Goal: Communication & Community: Connect with others

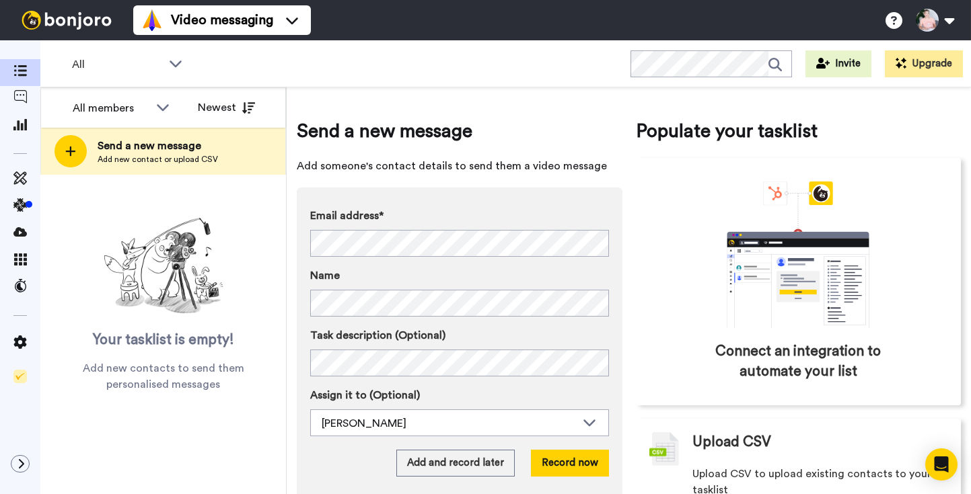
click at [550, 196] on div "Email address* ‌ ‌ ‌ ‌ ‌ ‌ ‌ ‌ ‌ ‌ ‌ ‌ ‌ ‌ ‌ Name Task description (Optional) A…" at bounding box center [460, 342] width 326 height 309
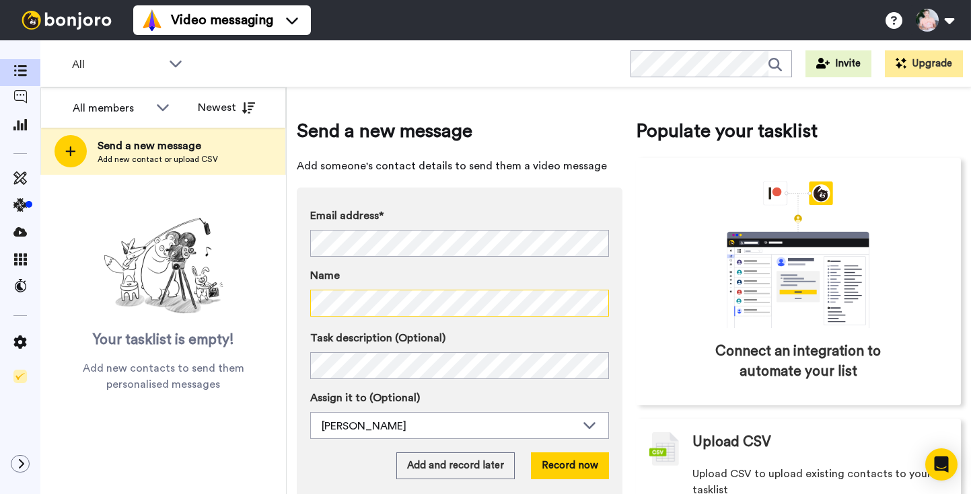
scroll to position [42, 0]
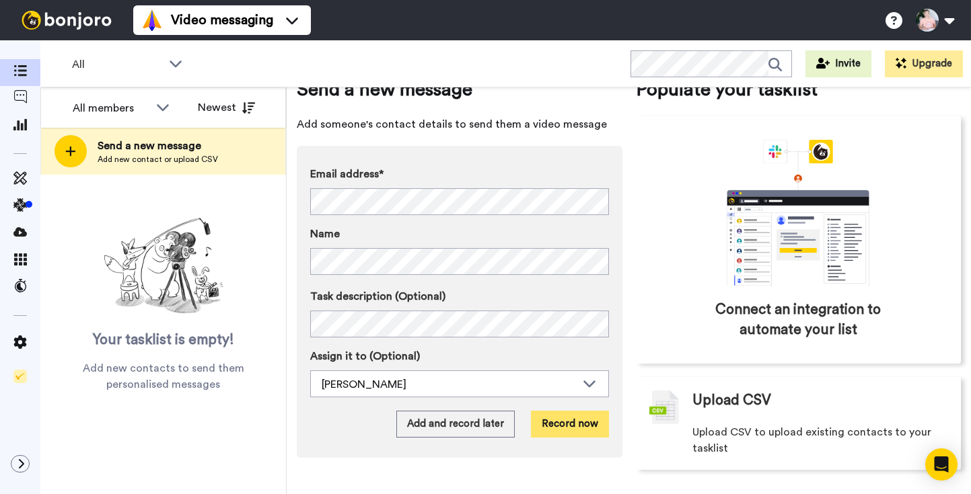
click at [562, 427] on button "Record now" at bounding box center [570, 424] width 78 height 27
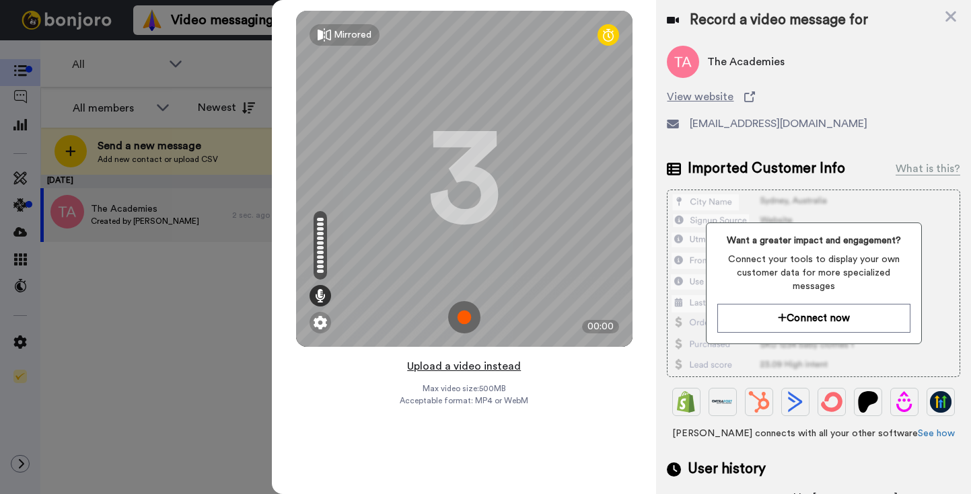
click at [459, 365] on button "Upload a video instead" at bounding box center [464, 366] width 122 height 17
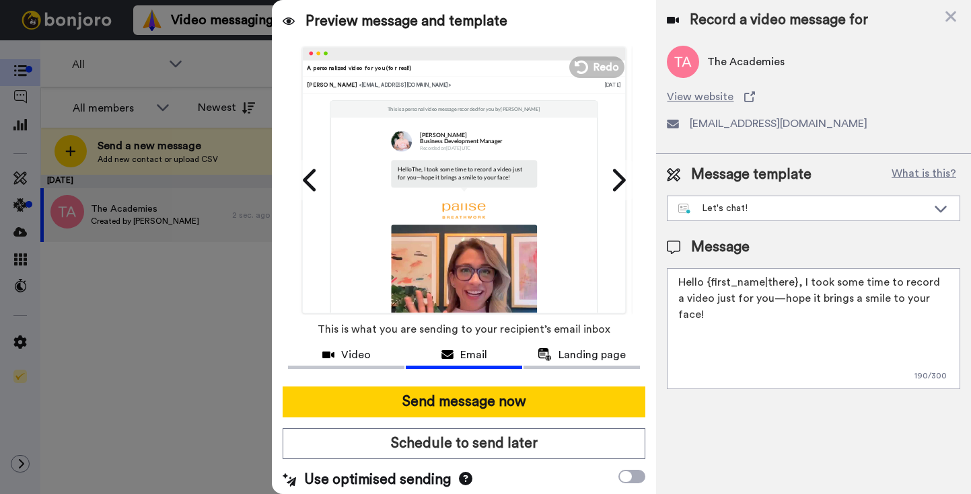
click at [794, 311] on textarea "Hello {first_name|there}, I took some time to record a video just for you—hope …" at bounding box center [813, 328] width 293 height 121
paste textarea "i there! Leanne from Pause Breathwork and I absolutely love what you're up to a…"
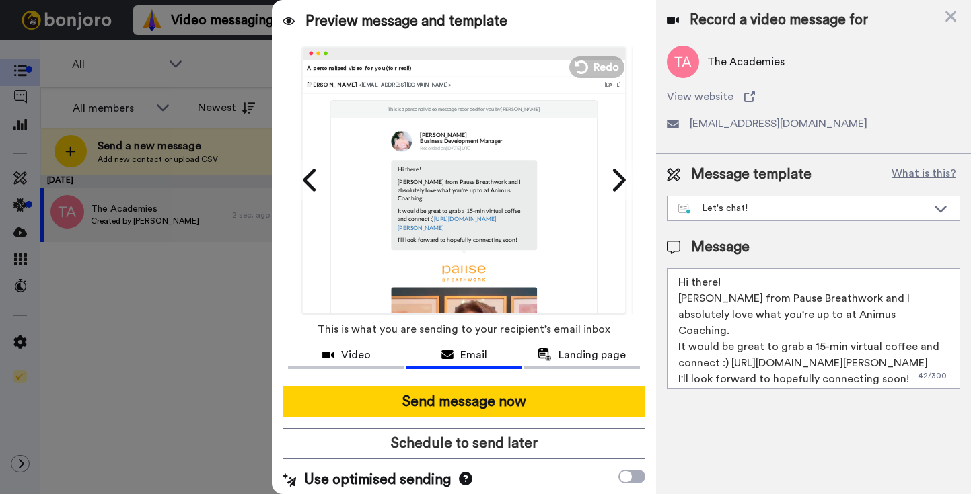
click at [772, 281] on textarea "Hi there! Leanne from Pause Breathwork and I absolutely love what you're up to …" at bounding box center [813, 328] width 293 height 121
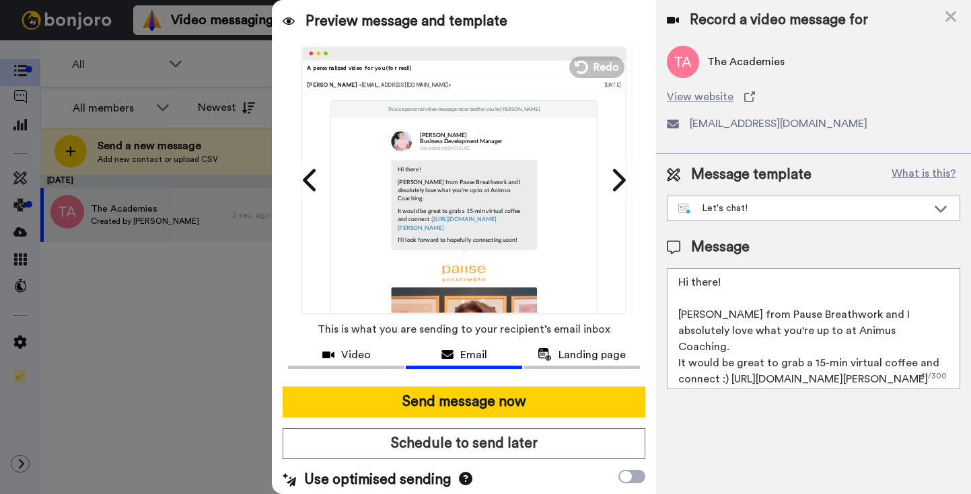
drag, startPoint x: 867, startPoint y: 334, endPoint x: 777, endPoint y: 332, distance: 90.2
click at [777, 332] on textarea "Hi there! Leanne from Pause Breathwork and I absolutely love what you're up to …" at bounding box center [813, 328] width 293 height 121
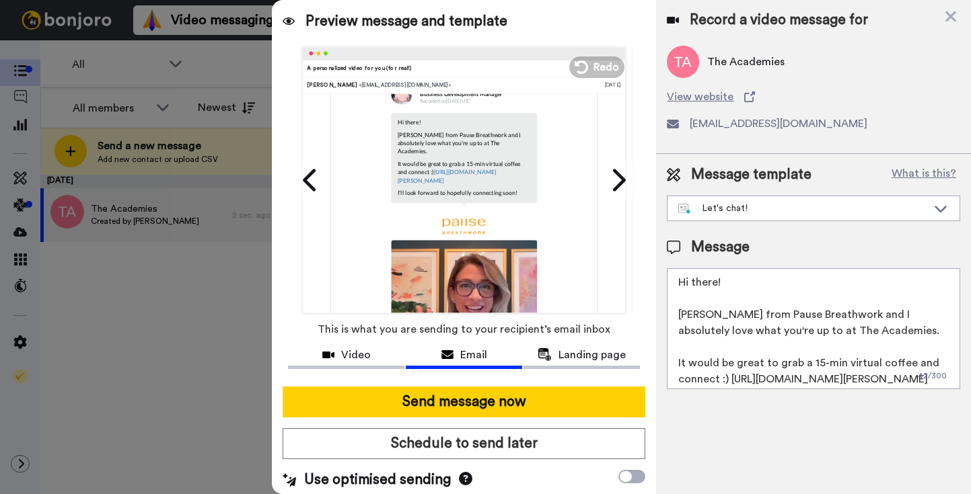
scroll to position [52, 0]
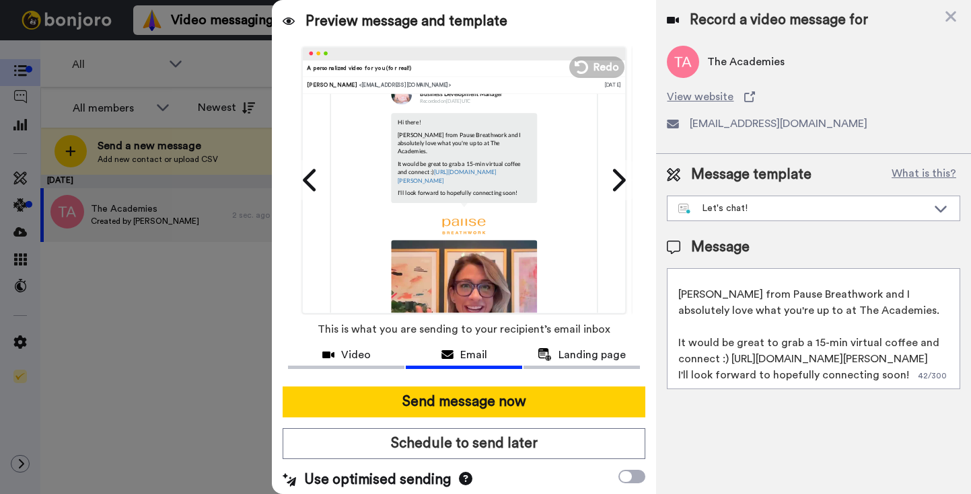
click at [833, 339] on textarea "Hi there! Leanne from Pause Breathwork and I absolutely love what you're up to …" at bounding box center [813, 328] width 293 height 121
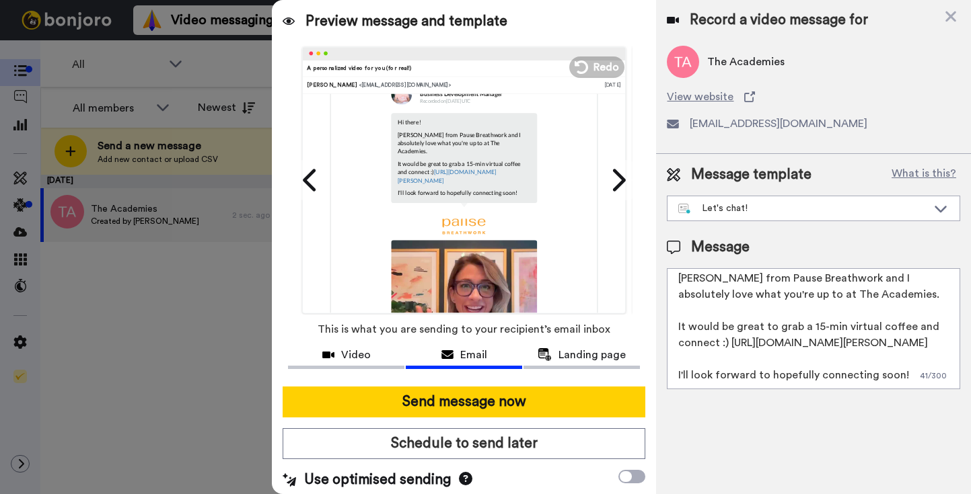
scroll to position [69, 0]
click at [926, 363] on textarea "Hi there! Leanne from Pause Breathwork and I absolutely love what you're up to …" at bounding box center [813, 328] width 293 height 121
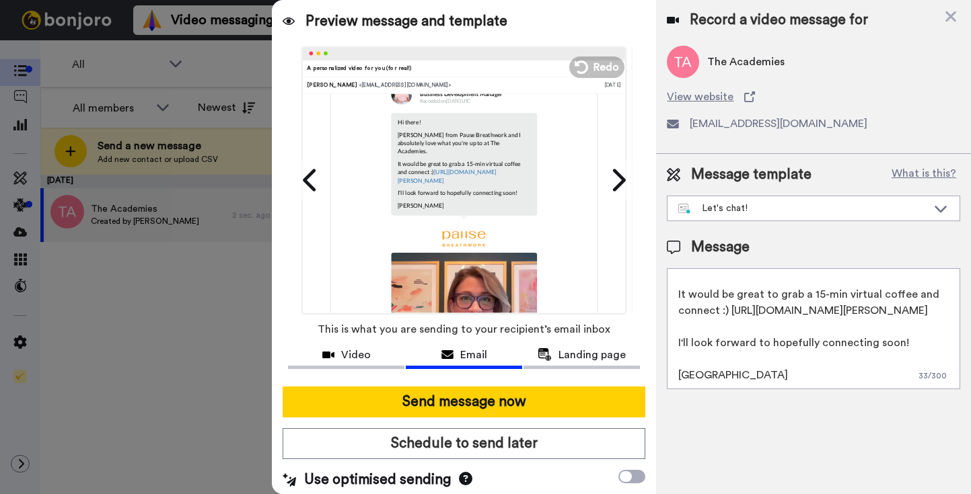
click at [850, 351] on textarea "Hi there! Leanne from Pause Breathwork and I absolutely love what you're up to …" at bounding box center [813, 328] width 293 height 121
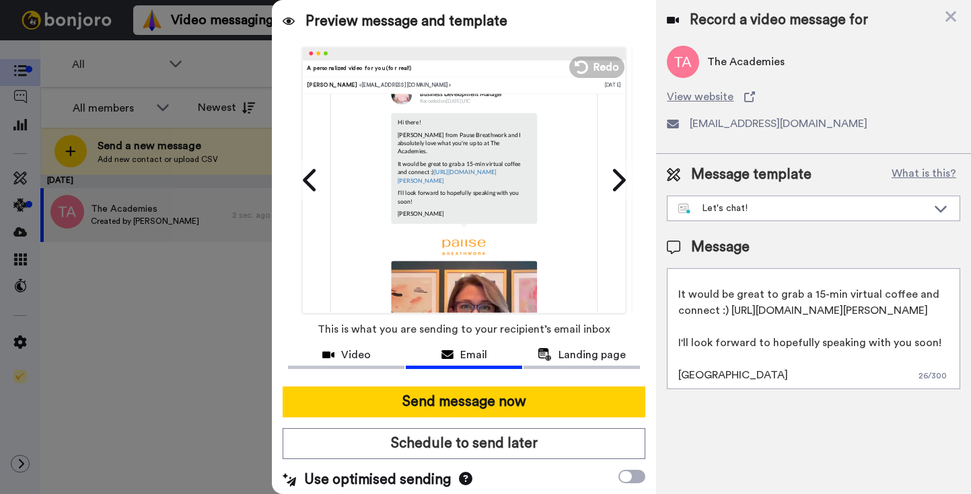
scroll to position [0, 0]
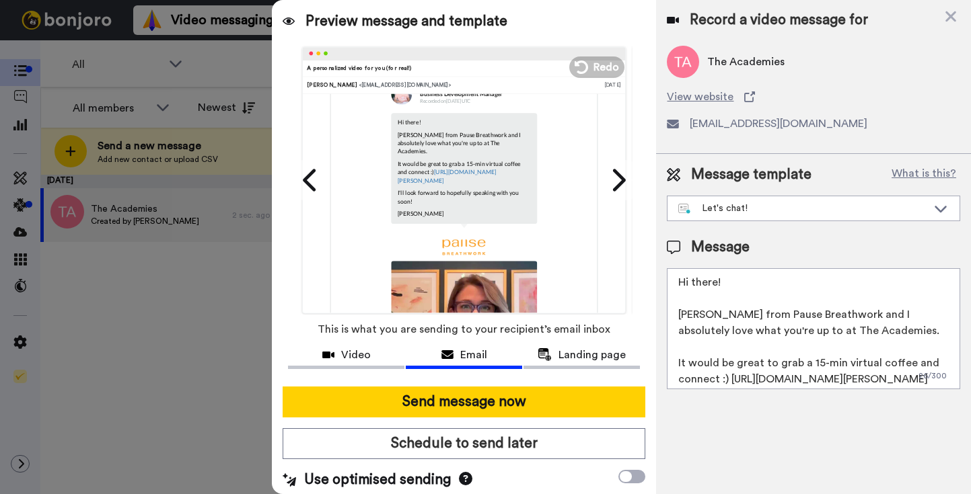
drag, startPoint x: 748, startPoint y: 376, endPoint x: 645, endPoint y: 230, distance: 178.6
click at [645, 230] on div "Preview message and template Play/Pause 0:00 / 1:21 A personalized video for yo…" at bounding box center [621, 247] width 699 height 494
click at [750, 347] on textarea "Hi there! [PERSON_NAME] from Pause Breathwork and I absolutely love what you're…" at bounding box center [813, 328] width 293 height 121
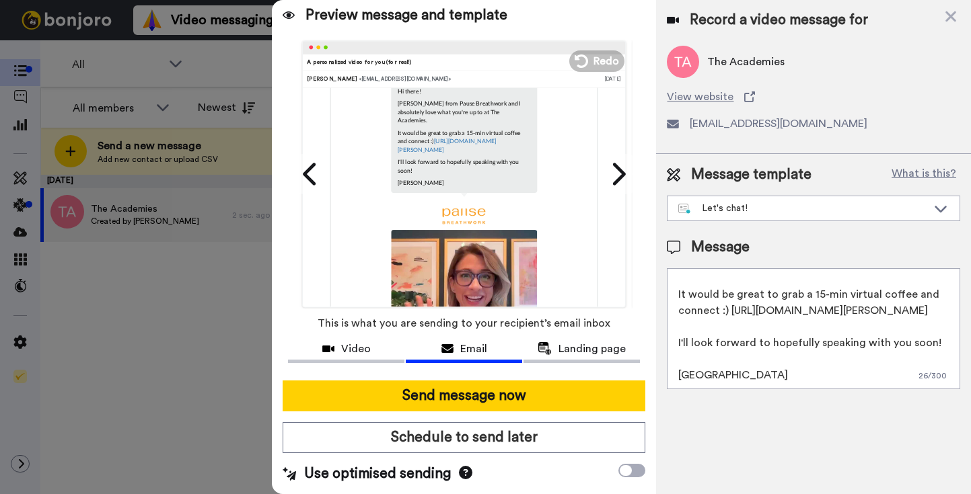
scroll to position [342, 0]
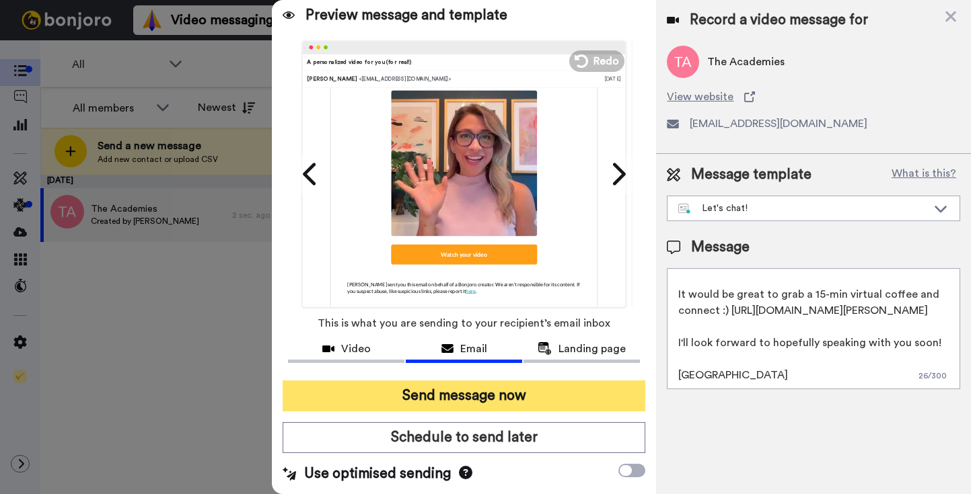
type textarea "Hi there! [PERSON_NAME] from Pause Breathwork and I absolutely love what you're…"
click at [474, 395] on button "Send message now" at bounding box center [464, 396] width 363 height 31
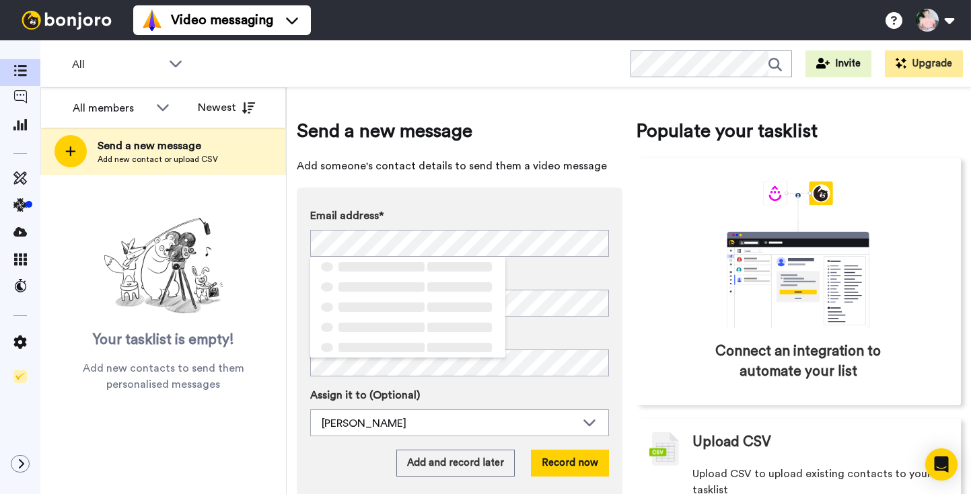
click at [579, 190] on div "Email address* ‌ ‌ ‌ ‌ ‌ ‌ ‌ ‌ ‌ ‌ ‌ ‌ ‌ ‌ ‌ Name Task description (Optional) A…" at bounding box center [460, 342] width 326 height 309
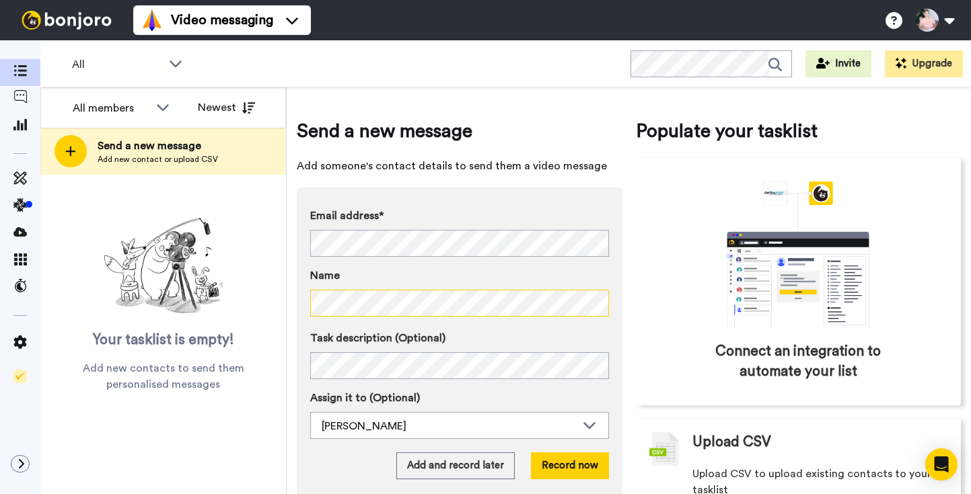
scroll to position [42, 0]
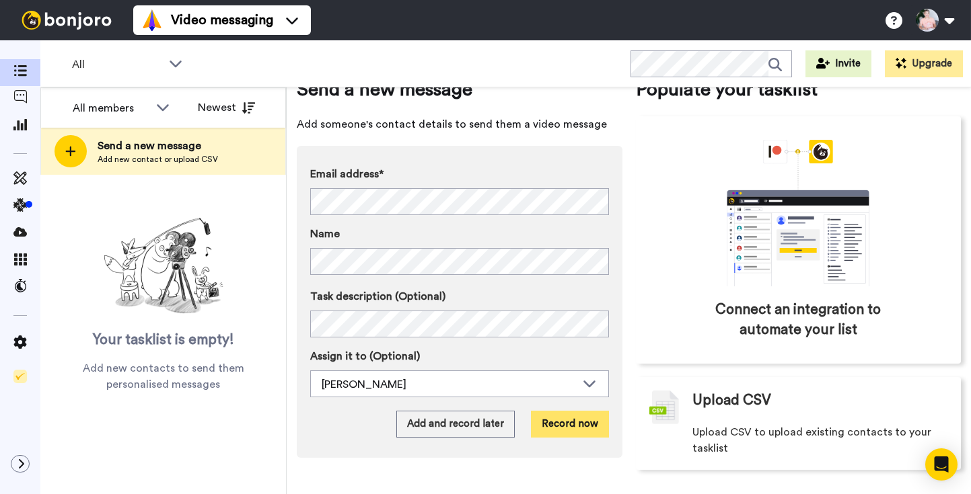
click at [566, 423] on button "Record now" at bounding box center [570, 424] width 78 height 27
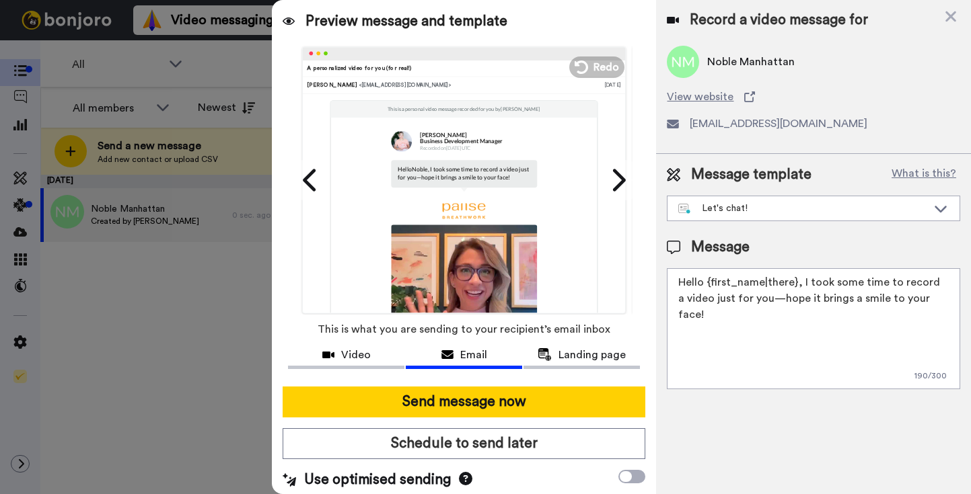
click at [753, 295] on textarea "Hello {first_name|there}, I took some time to record a video just for you—hope …" at bounding box center [813, 328] width 293 height 121
paste textarea "i there! [PERSON_NAME] from Pause Breathwork and I absolutely love what you're …"
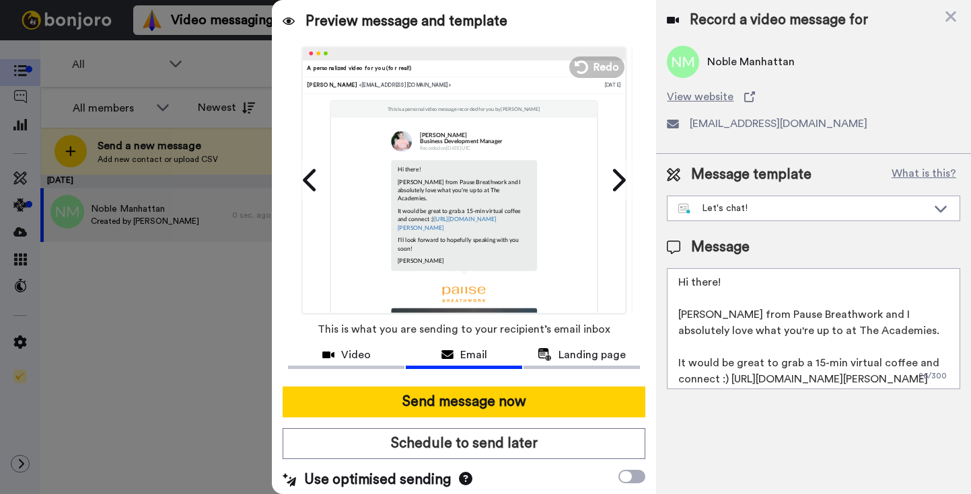
scroll to position [31, 0]
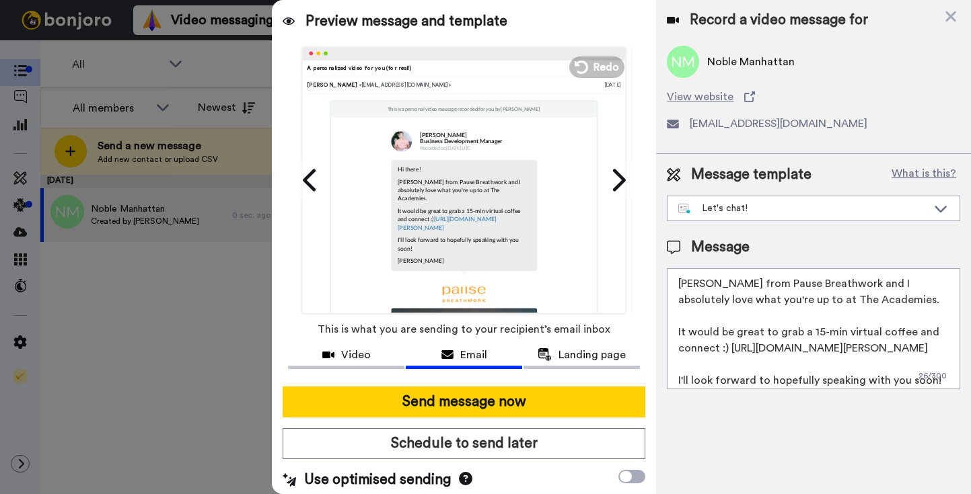
drag, startPoint x: 857, startPoint y: 299, endPoint x: 779, endPoint y: 299, distance: 78.0
click at [779, 299] on textarea "Hi there! [PERSON_NAME] from Pause Breathwork and I absolutely love what you're…" at bounding box center [813, 328] width 293 height 121
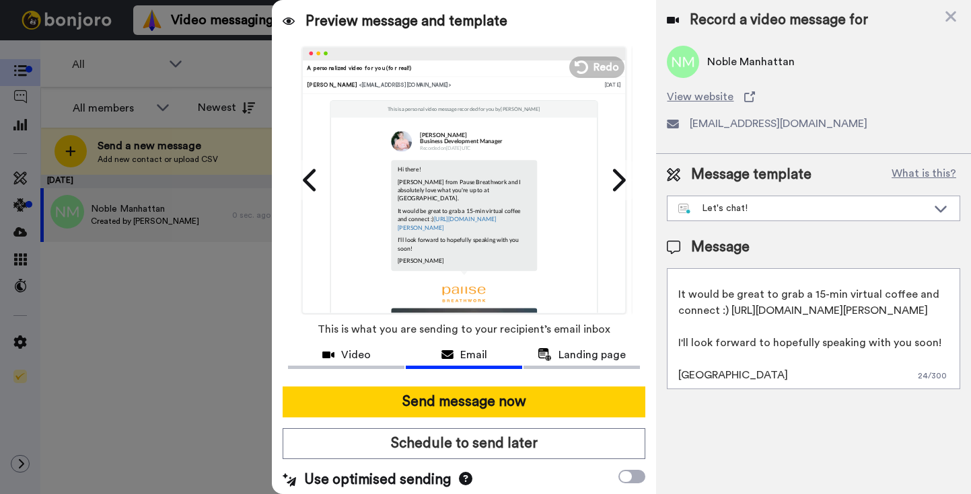
scroll to position [0, 0]
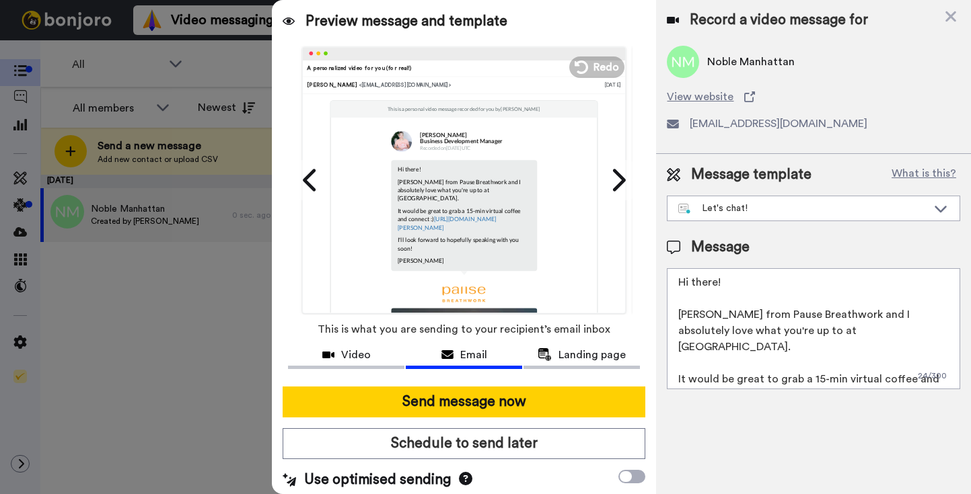
type textarea "Hi there! Leanne from Pause Breathwork and I absolutely love what you're up to …"
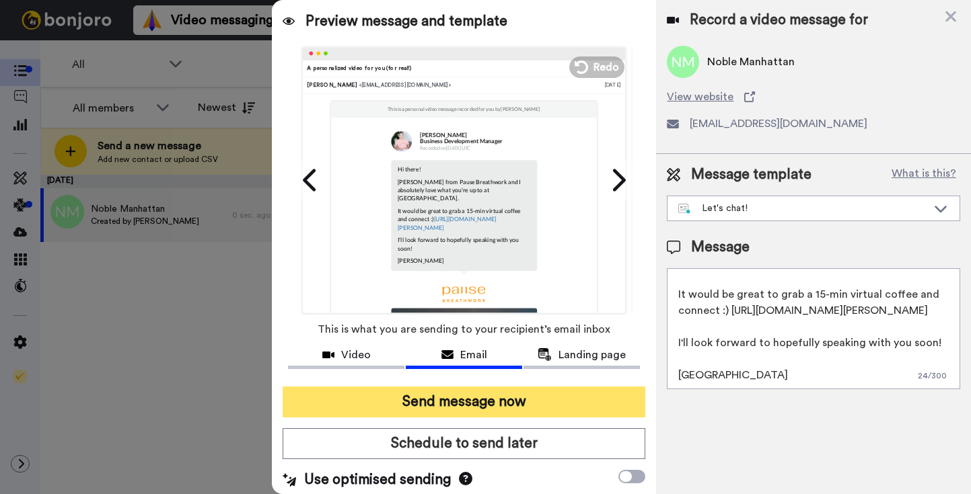
click at [469, 402] on button "Send message now" at bounding box center [464, 402] width 363 height 31
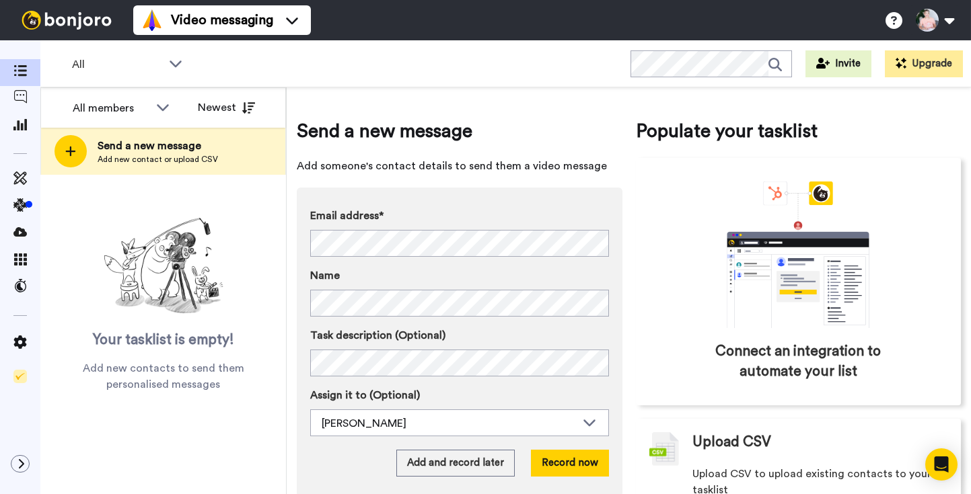
click at [479, 179] on div "Send a new message Add someone's contact details to send them a video message E…" at bounding box center [460, 315] width 326 height 394
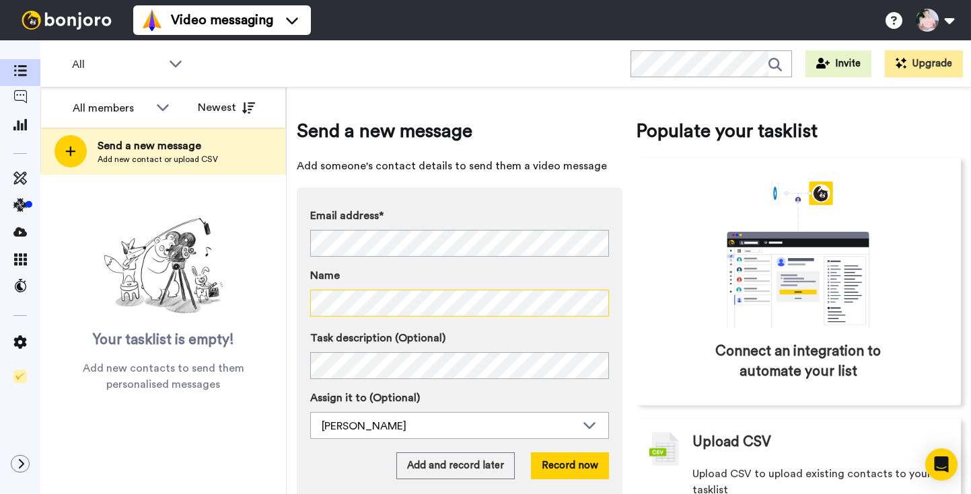
scroll to position [42, 0]
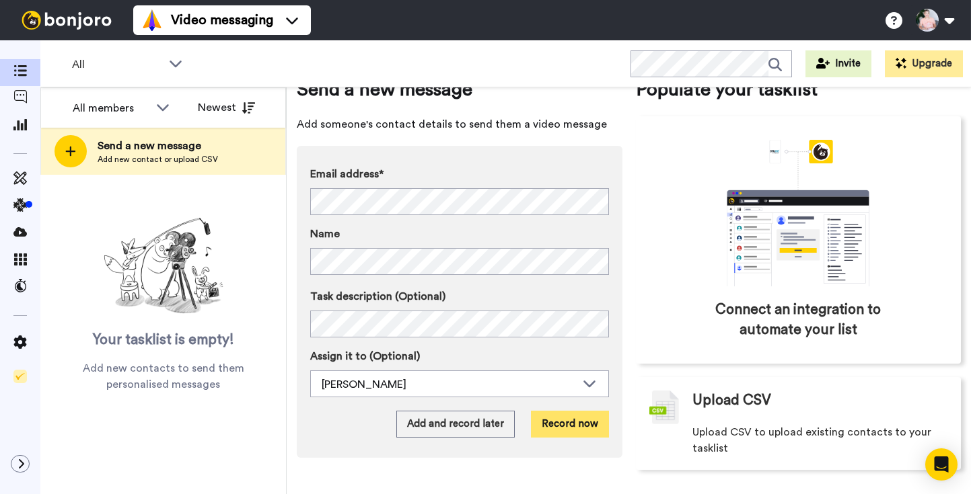
click at [570, 423] on button "Record now" at bounding box center [570, 424] width 78 height 27
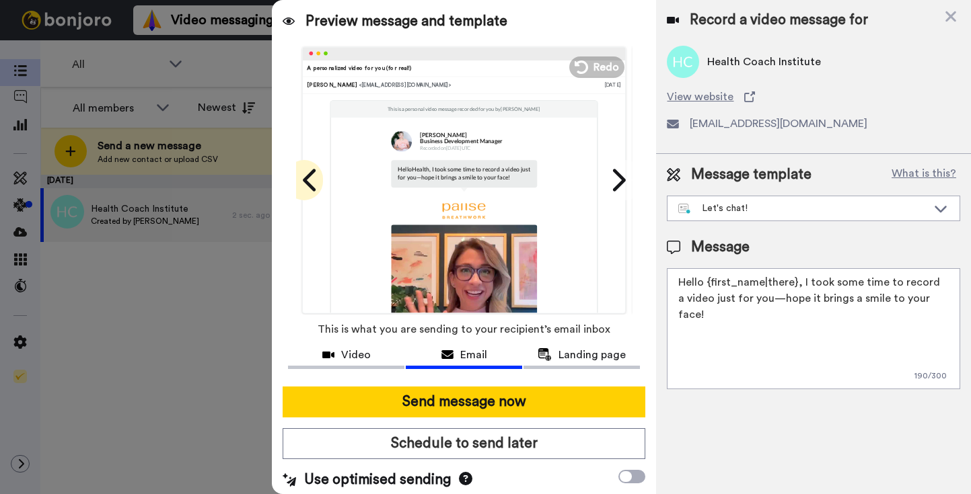
click at [309, 180] on icon at bounding box center [311, 181] width 22 height 26
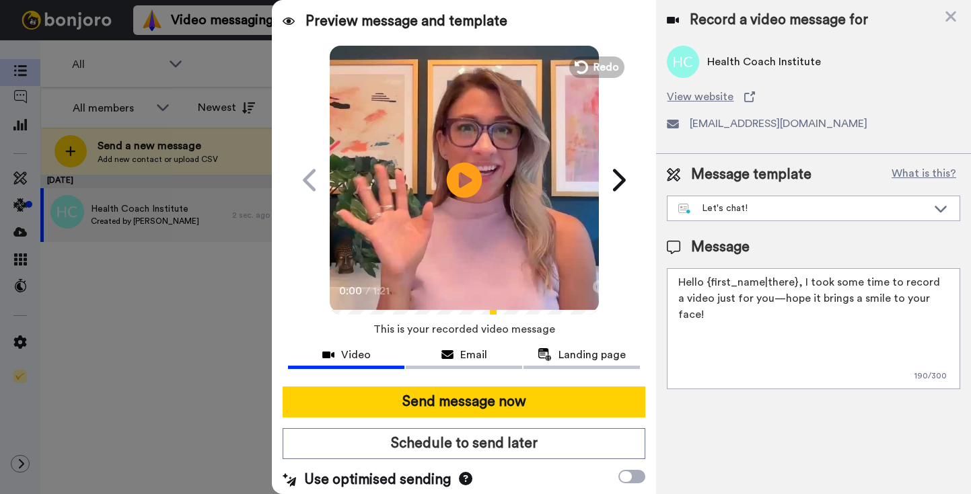
click at [469, 177] on icon "Play/Pause" at bounding box center [465, 180] width 36 height 64
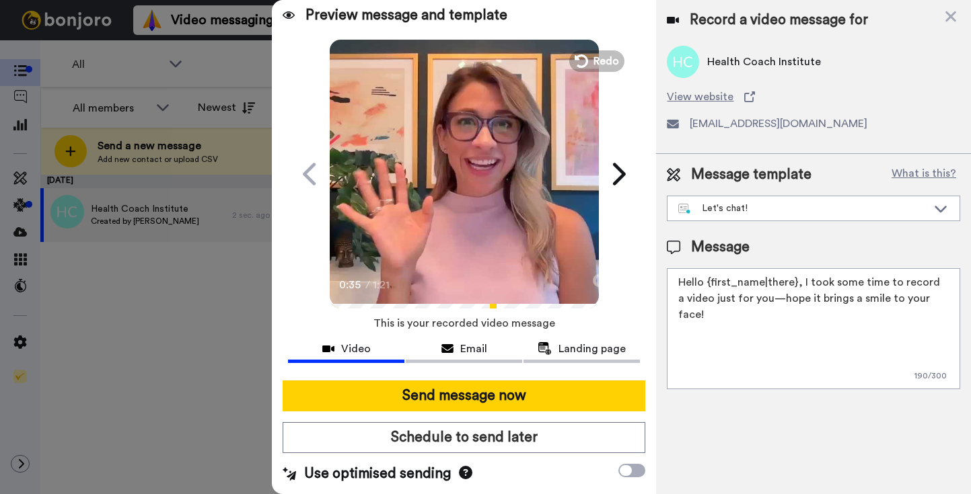
click at [760, 297] on textarea "Hello {first_name|there}, I took some time to record a video just for you—hope …" at bounding box center [813, 328] width 293 height 121
paste textarea "i there! Leanne from Pause Breathwork and I absolutely love what you're up to a…"
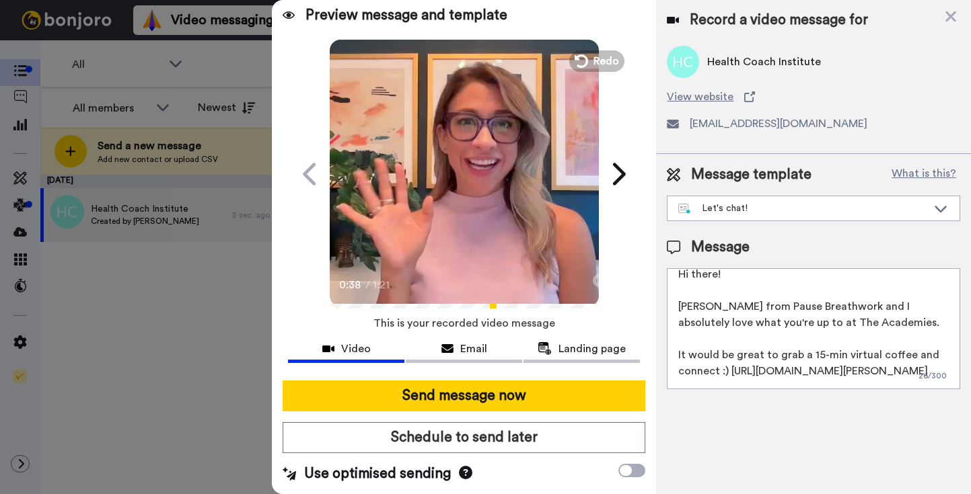
scroll to position [1, 0]
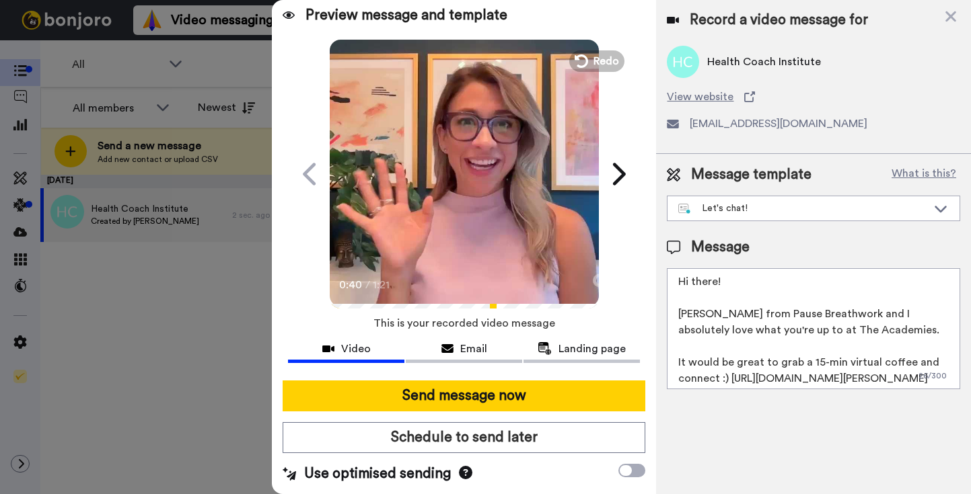
drag, startPoint x: 863, startPoint y: 334, endPoint x: 776, endPoint y: 329, distance: 86.9
click at [776, 330] on textarea "Hi there! Leanne from Pause Breathwork and I absolutely love what you're up to …" at bounding box center [813, 328] width 293 height 121
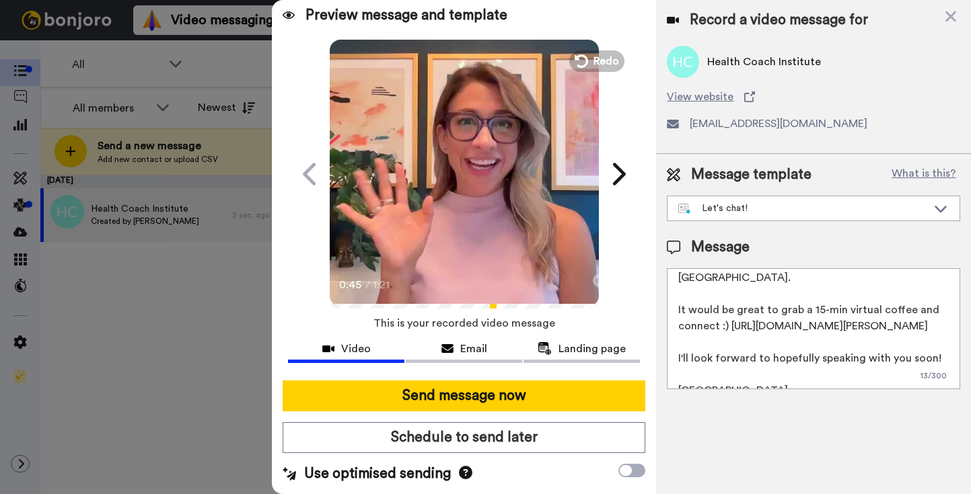
scroll to position [78, 0]
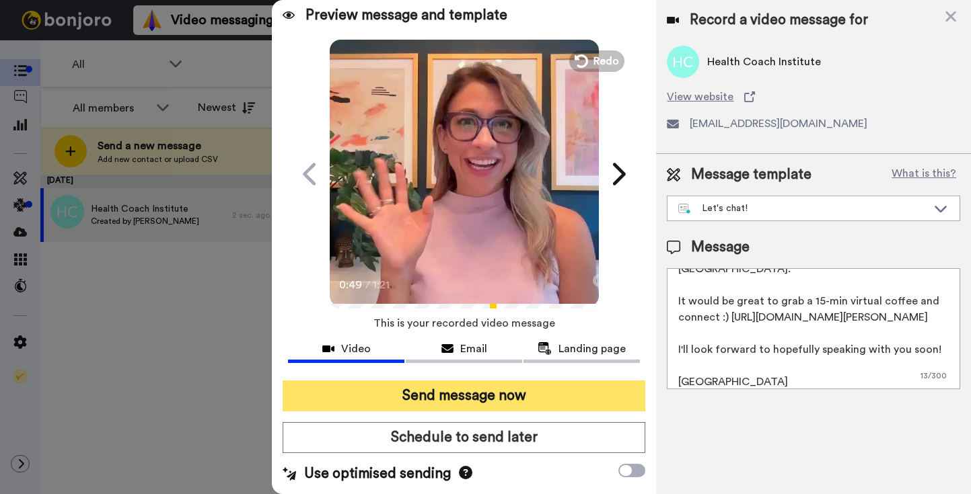
type textarea "Hi there! Leanne from Pause Breathwork and I absolutely love what you're up to …"
click at [440, 396] on button "Send message now" at bounding box center [464, 396] width 363 height 31
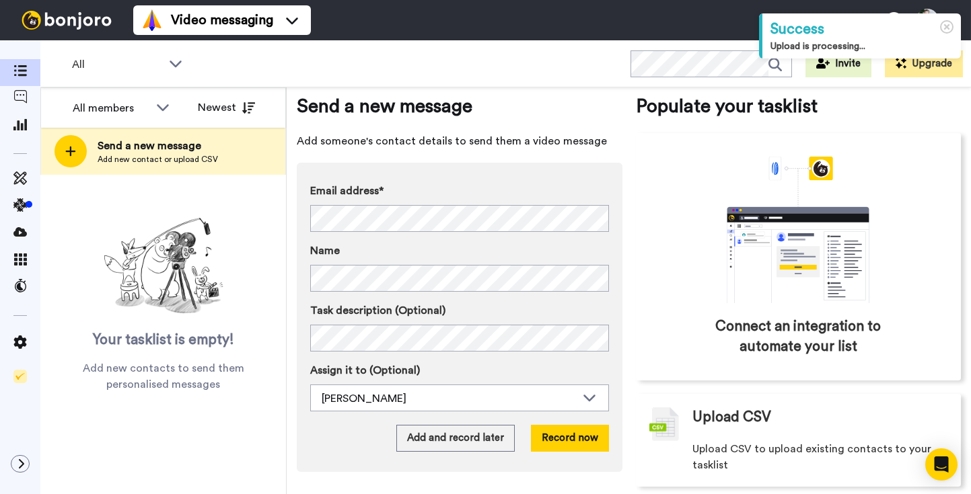
scroll to position [42, 0]
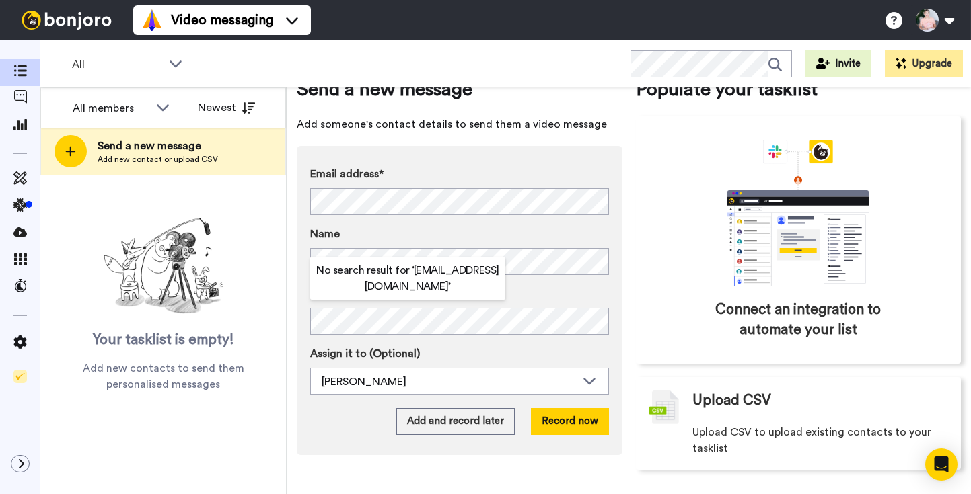
click at [549, 174] on label "Email address*" at bounding box center [459, 174] width 299 height 16
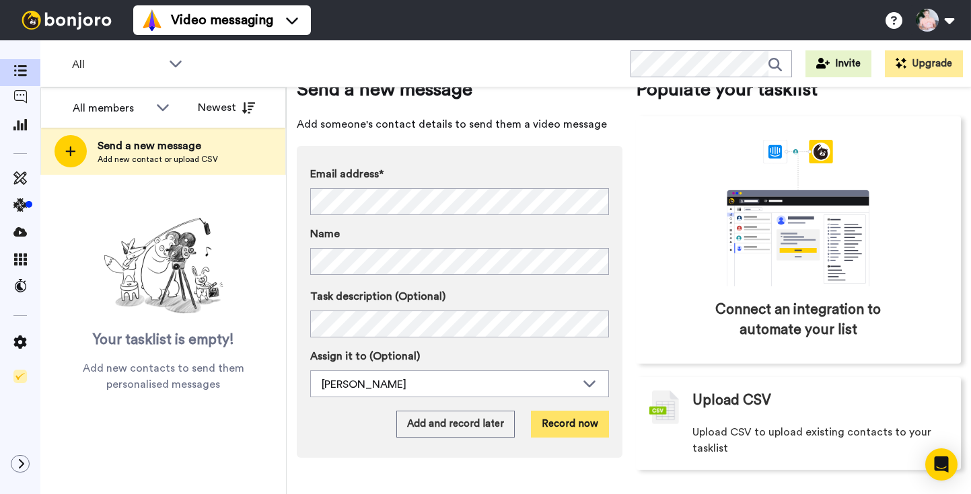
click at [579, 423] on button "Record now" at bounding box center [570, 424] width 78 height 27
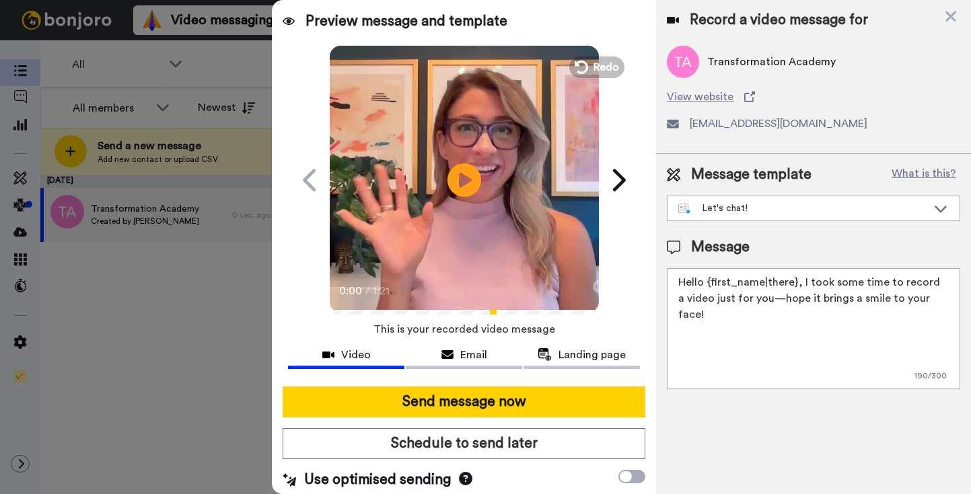
scroll to position [6, 0]
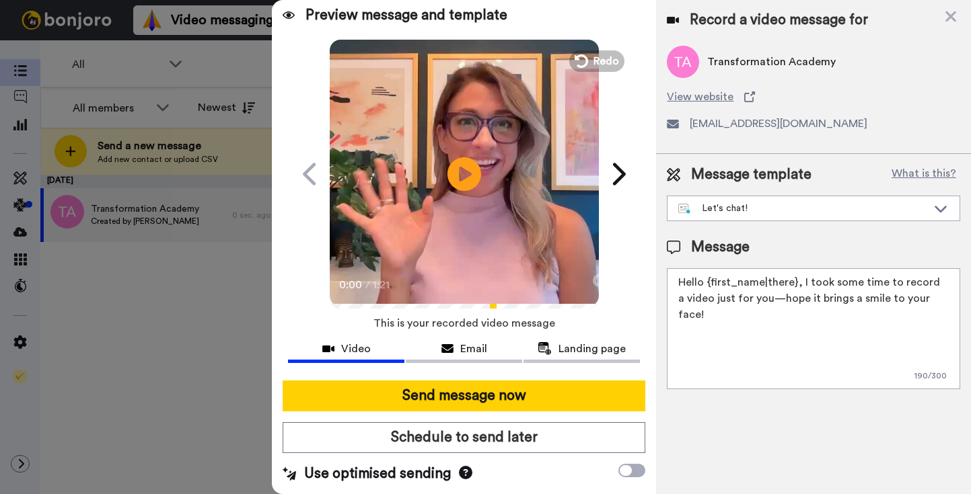
click at [747, 301] on textarea "Hello {first_name|there}, I took some time to record a video just for you—hope …" at bounding box center [813, 328] width 293 height 121
paste textarea "i there! [PERSON_NAME] from Pause Breathwork and I absolutely love what you're …"
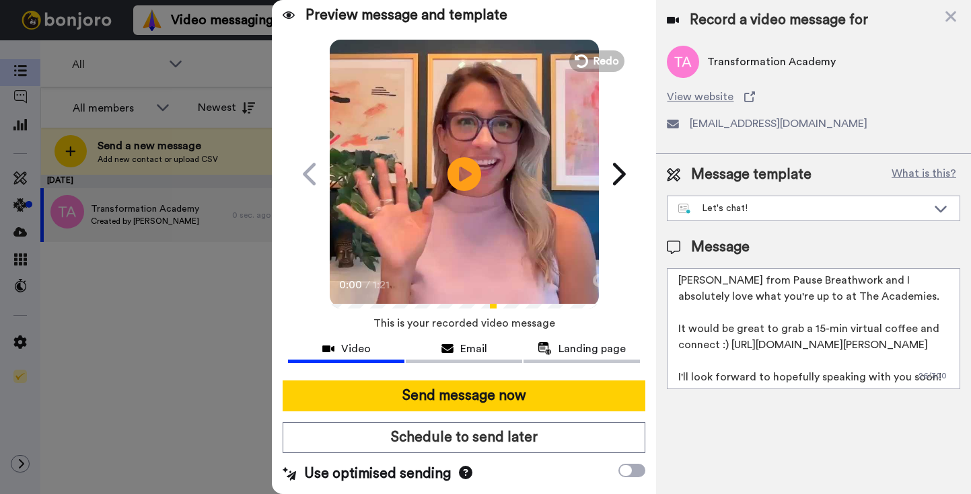
scroll to position [0, 0]
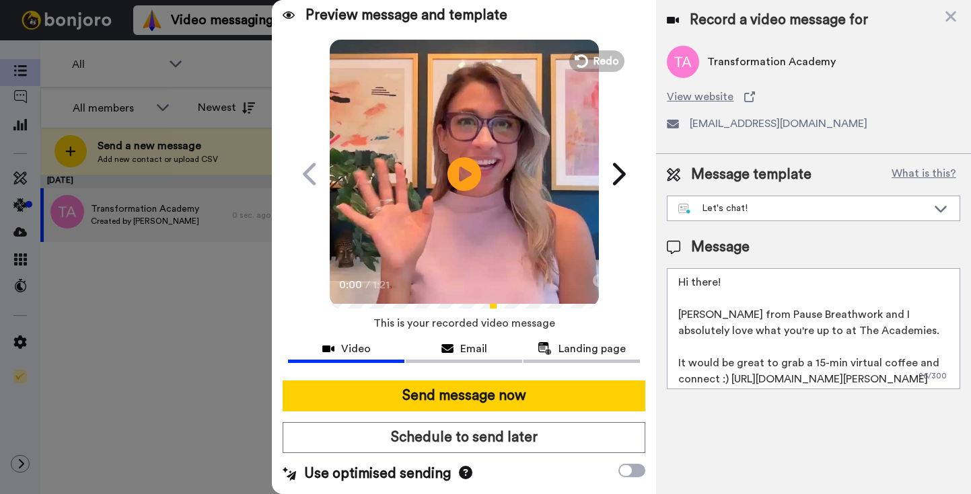
drag, startPoint x: 861, startPoint y: 332, endPoint x: 778, endPoint y: 327, distance: 82.9
click at [778, 328] on textarea "Hi there! [PERSON_NAME] from Pause Breathwork and I absolutely love what you're…" at bounding box center [813, 328] width 293 height 121
click at [801, 334] on textarea "Hi there! [PERSON_NAME] from Pause Breathwork and I absolutely love what you're…" at bounding box center [813, 328] width 293 height 121
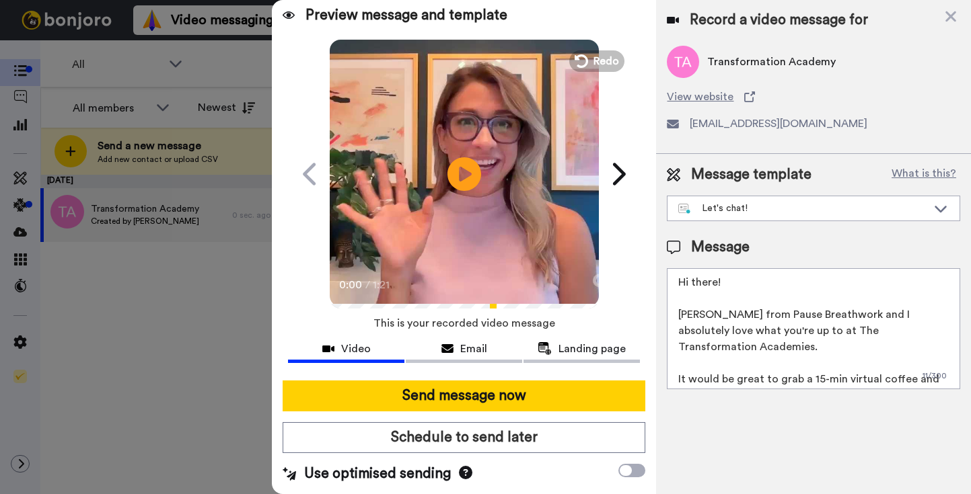
click at [926, 333] on textarea "Hi there! Leanne from Pause Breathwork and I absolutely love what you're up to …" at bounding box center [813, 328] width 293 height 121
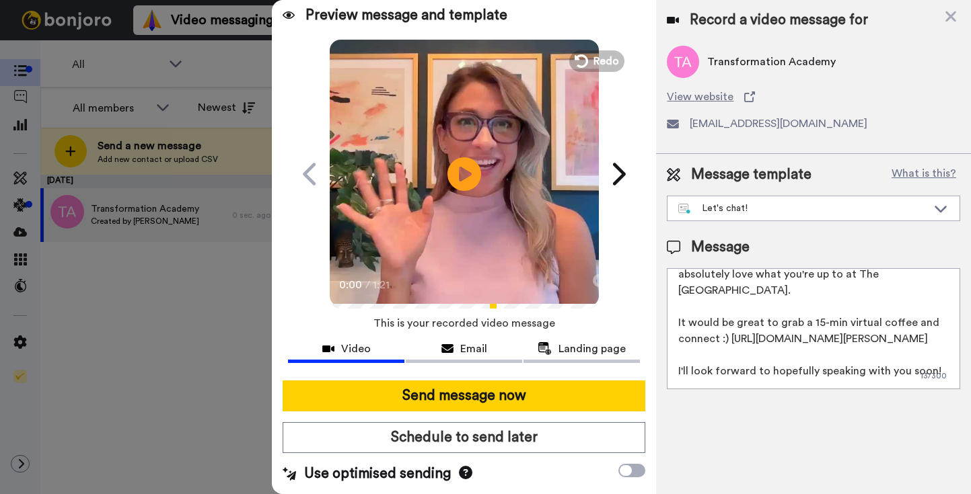
scroll to position [101, 0]
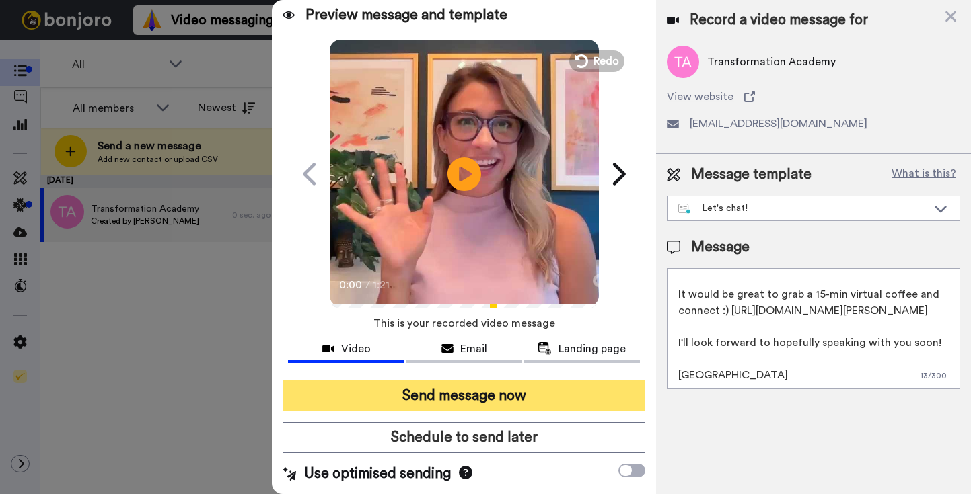
type textarea "Hi there! Leanne from Pause Breathwork and I absolutely love what you're up to …"
click at [434, 402] on button "Send message now" at bounding box center [464, 396] width 363 height 31
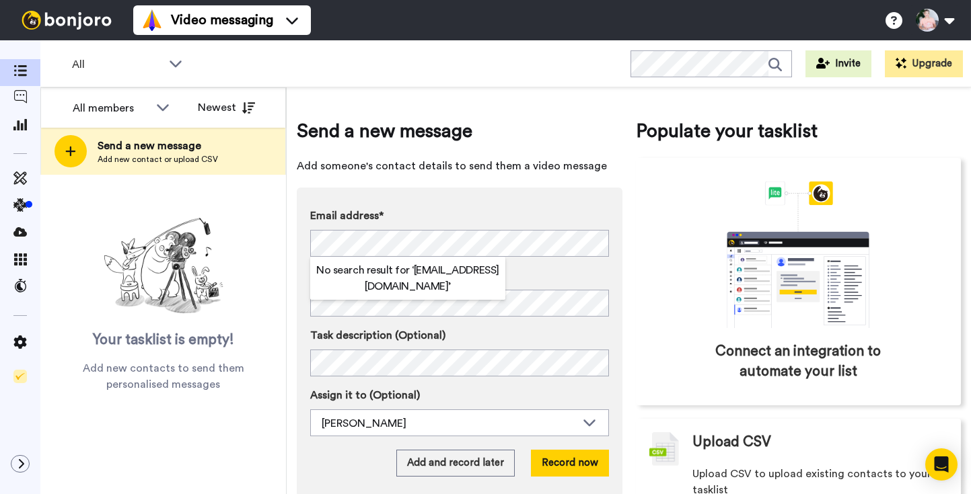
click at [526, 191] on div "Email address* No search result for ‘ [EMAIL_ADDRESS][DOMAIN_NAME] ’ Name Task …" at bounding box center [460, 342] width 326 height 309
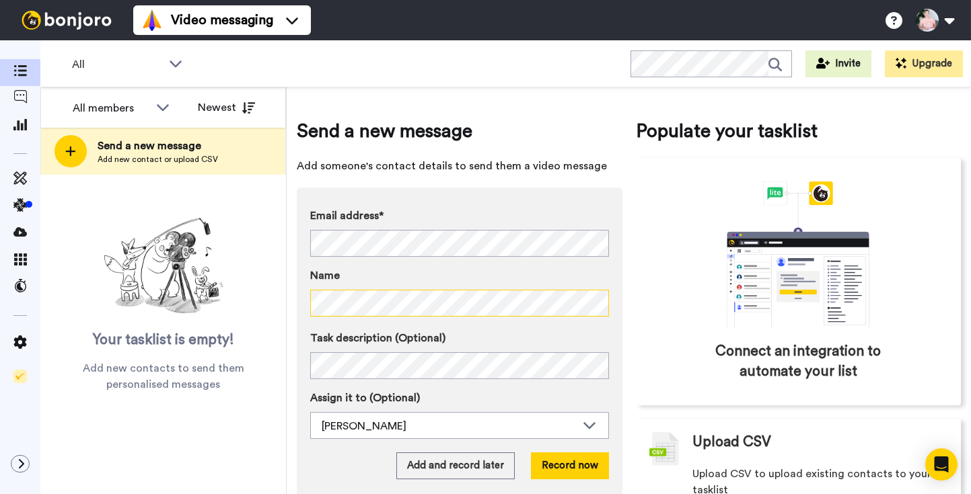
scroll to position [42, 0]
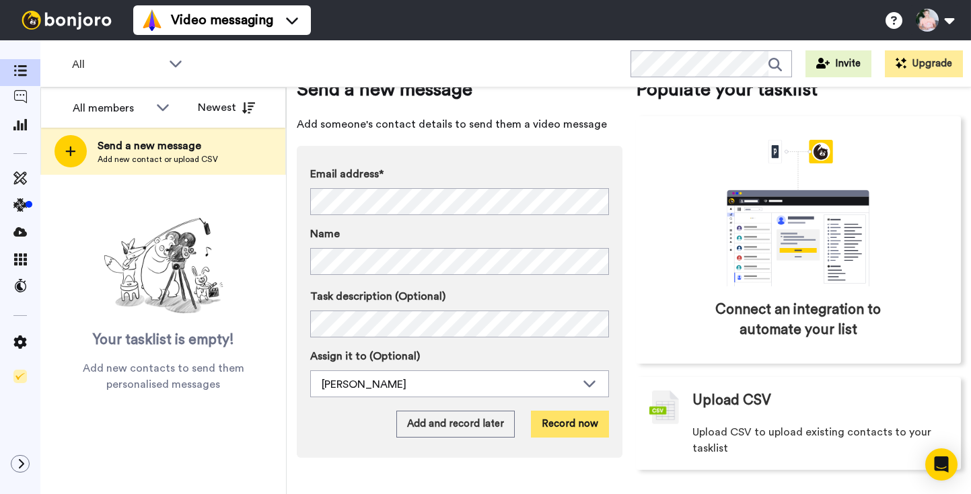
click at [572, 427] on button "Record now" at bounding box center [570, 424] width 78 height 27
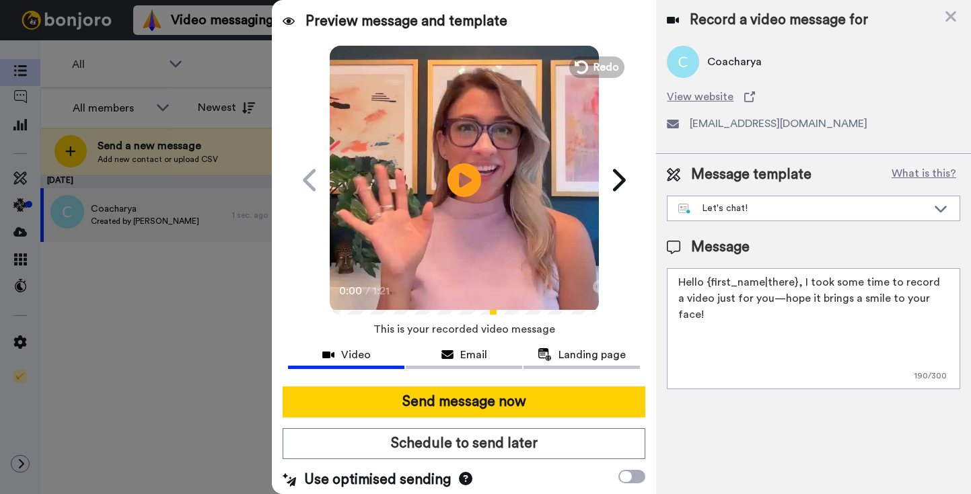
click at [729, 286] on textarea "Hello {first_name|there}, I took some time to record a video just for you—hope …" at bounding box center [813, 328] width 293 height 121
paste textarea "i there! [PERSON_NAME] from Pause Breathwork and I absolutely love what you're …"
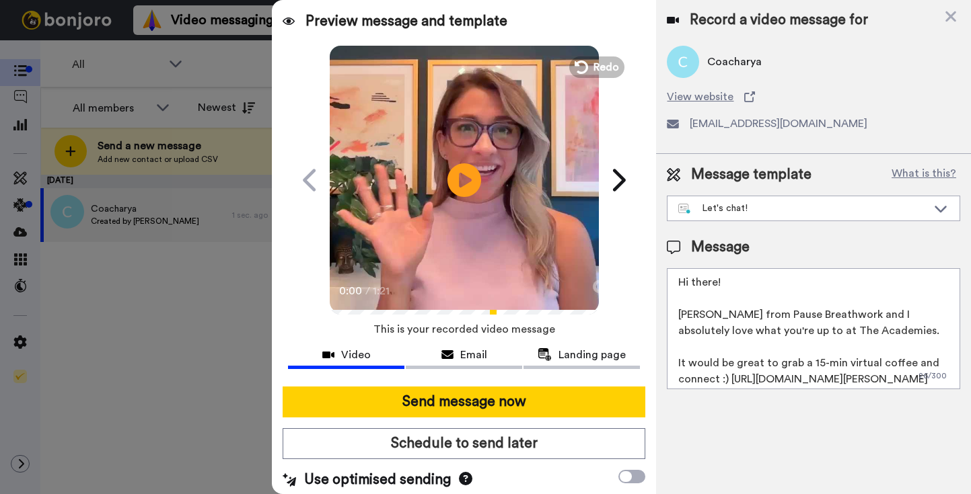
drag, startPoint x: 850, startPoint y: 332, endPoint x: 778, endPoint y: 327, distance: 72.9
click at [778, 327] on textarea "Hi there! [PERSON_NAME] from Pause Breathwork and I absolutely love what you're…" at bounding box center [813, 328] width 293 height 121
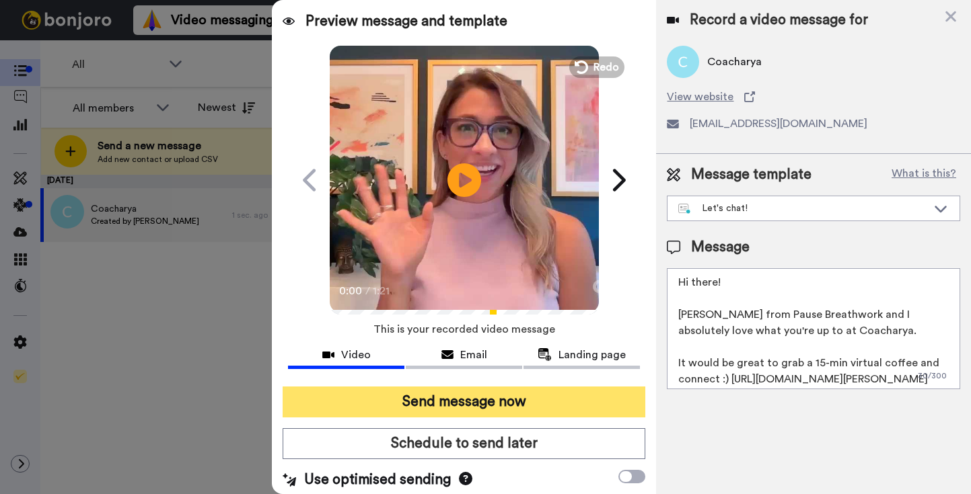
type textarea "Hi there! [PERSON_NAME] from Pause Breathwork and I absolutely love what you're…"
click at [427, 406] on button "Send message now" at bounding box center [464, 402] width 363 height 31
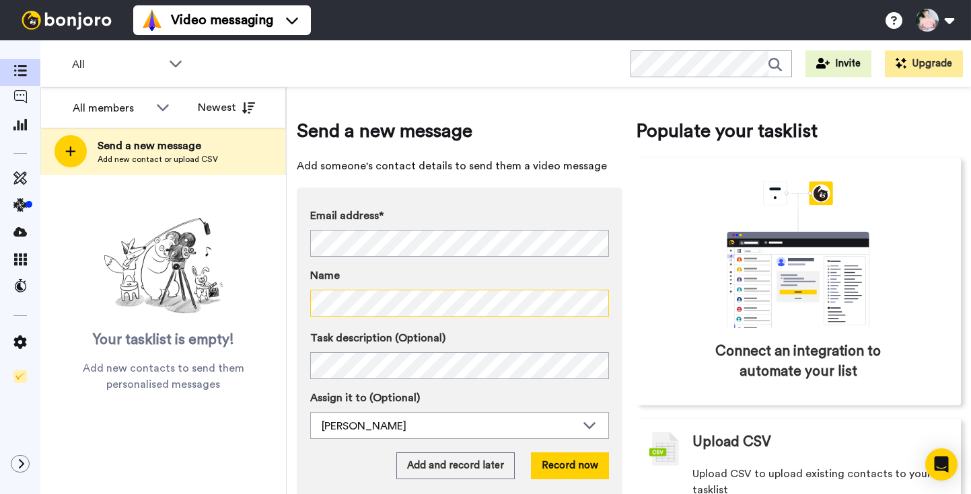
scroll to position [42, 0]
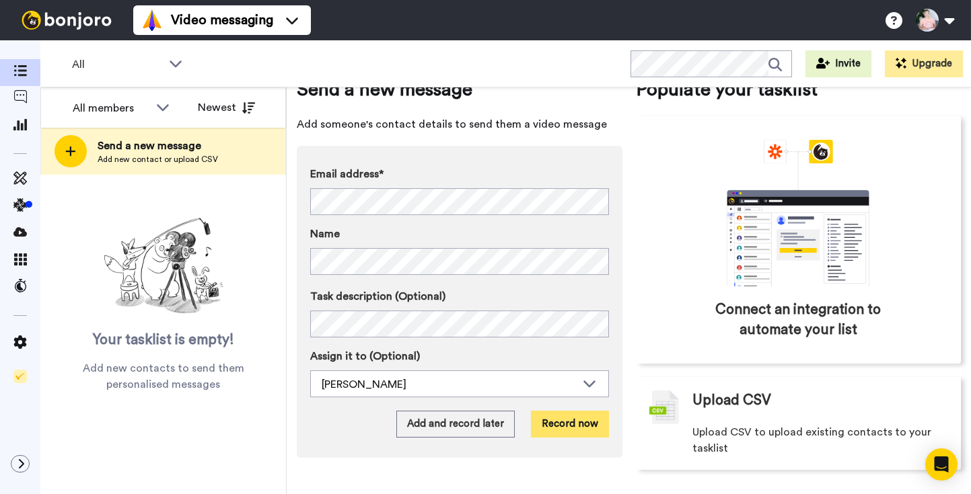
click at [564, 423] on button "Record now" at bounding box center [570, 424] width 78 height 27
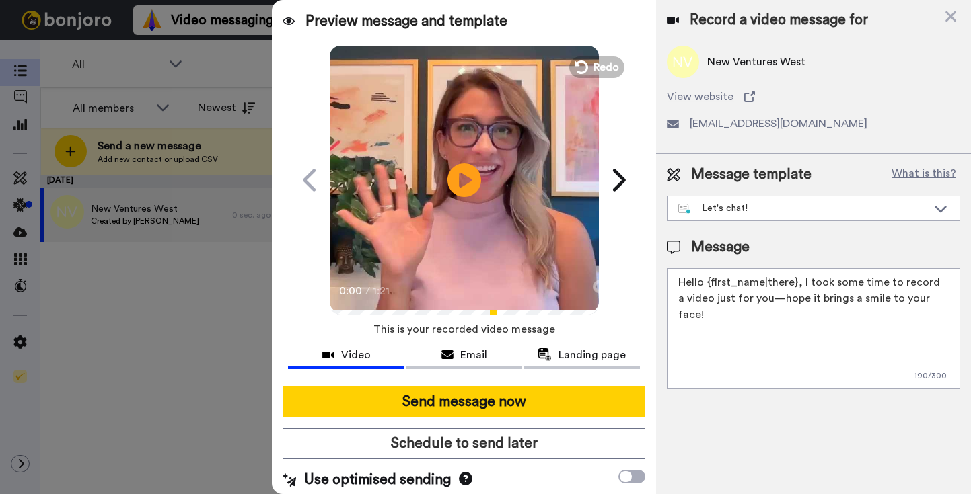
click at [743, 297] on textarea "Hello {first_name|there}, I took some time to record a video just for you—hope …" at bounding box center [813, 328] width 293 height 121
paste textarea "i there! [PERSON_NAME] from Pause Breathwork and I absolutely love what you're …"
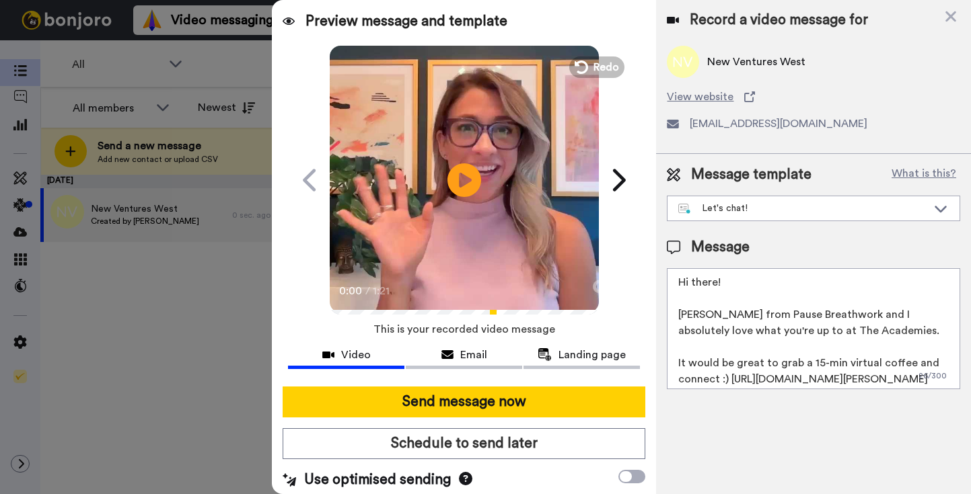
drag, startPoint x: 850, startPoint y: 332, endPoint x: 777, endPoint y: 328, distance: 72.7
click at [777, 328] on textarea "Hi there! [PERSON_NAME] from Pause Breathwork and I absolutely love what you're…" at bounding box center [813, 328] width 293 height 121
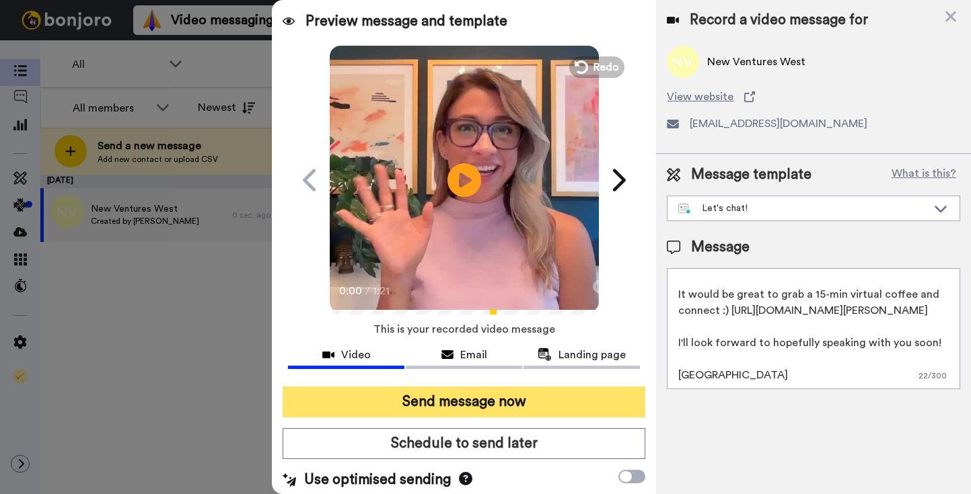
type textarea "Hi there! Leanne from Pause Breathwork and I absolutely love what you're up to …"
click at [503, 402] on button "Send message now" at bounding box center [464, 402] width 363 height 31
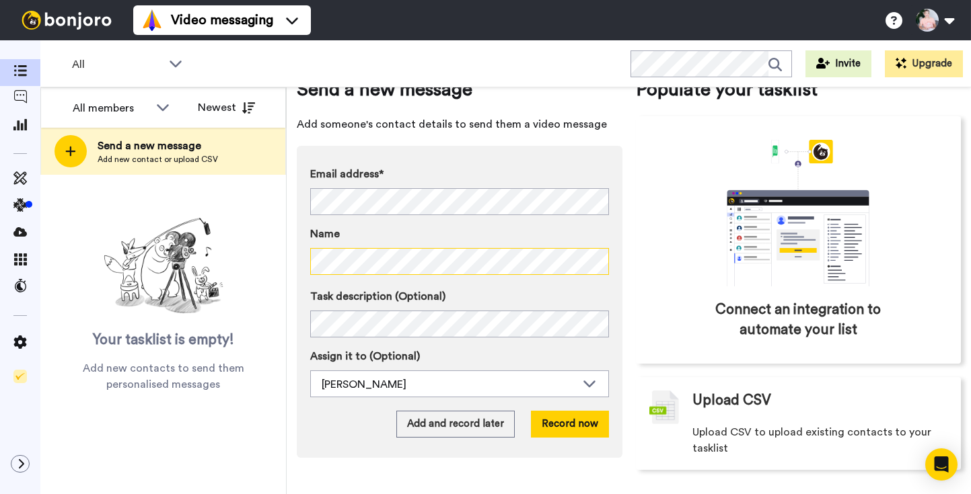
scroll to position [39, 0]
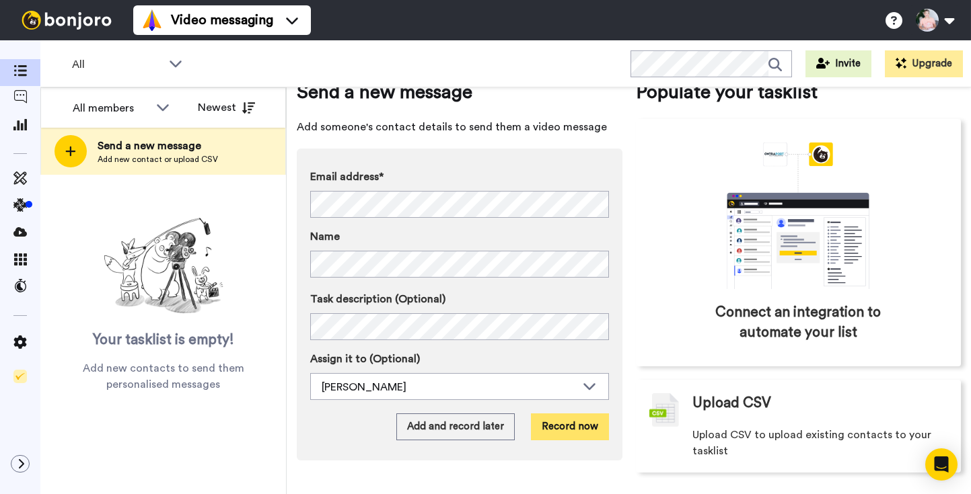
click at [573, 430] on button "Record now" at bounding box center [570, 427] width 78 height 27
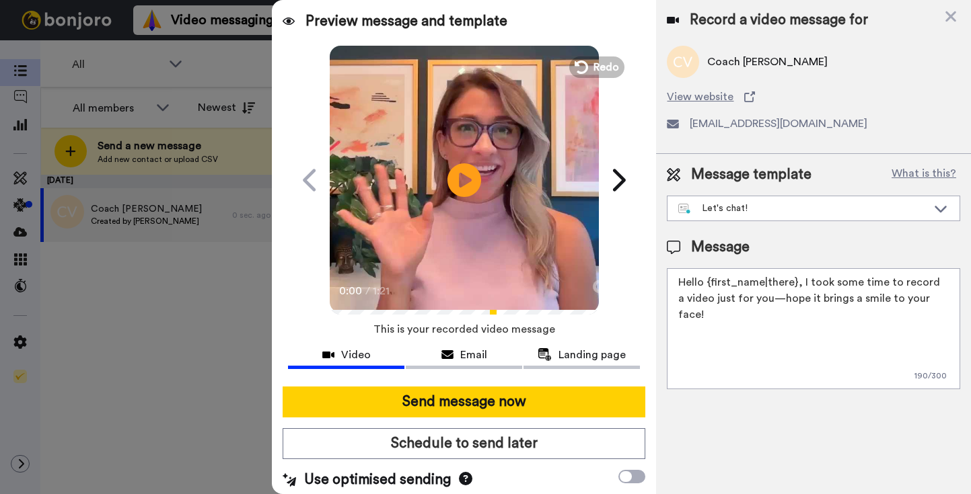
click at [741, 291] on textarea "Hello {first_name|there}, I took some time to record a video just for you—hope …" at bounding box center [813, 328] width 293 height 121
paste textarea "i there! [PERSON_NAME] from Pause Breathwork and I absolutely love what you're …"
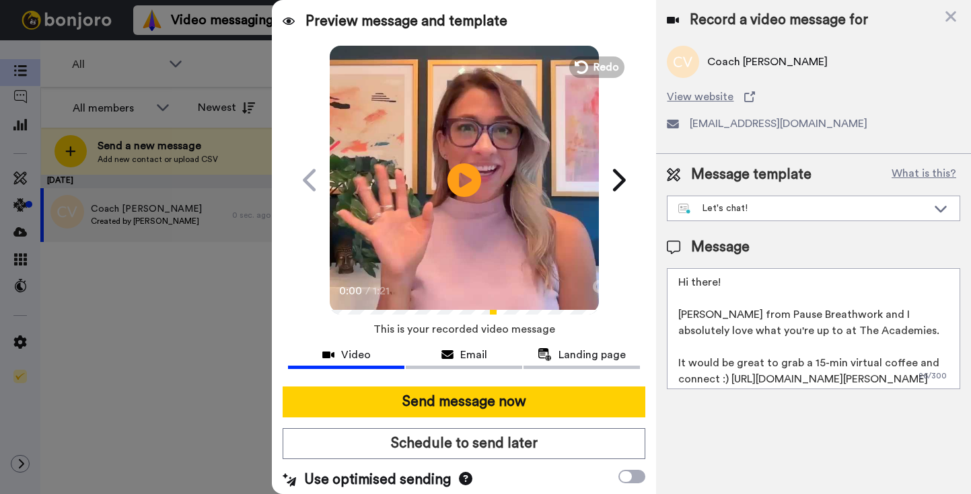
drag, startPoint x: 856, startPoint y: 328, endPoint x: 778, endPoint y: 327, distance: 78.1
click at [778, 328] on textarea "Hi there! [PERSON_NAME] from Pause Breathwork and I absolutely love what you're…" at bounding box center [813, 328] width 293 height 121
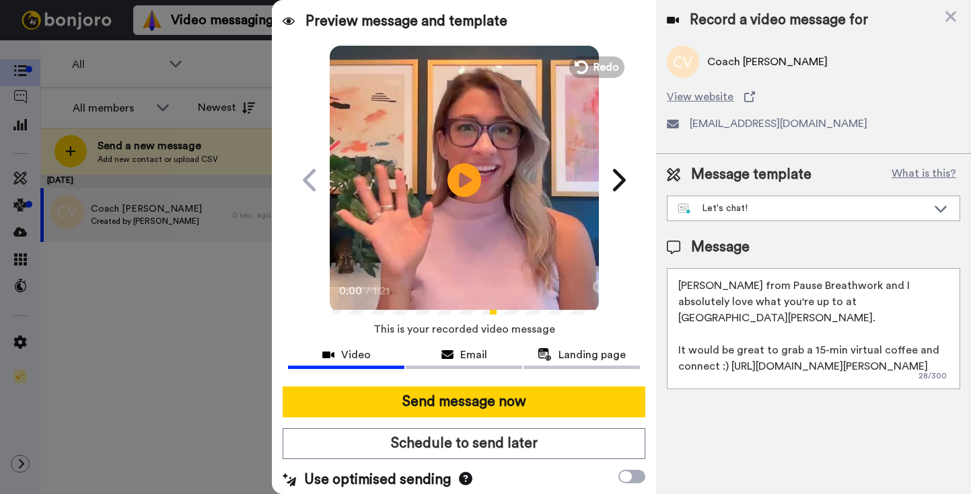
scroll to position [101, 0]
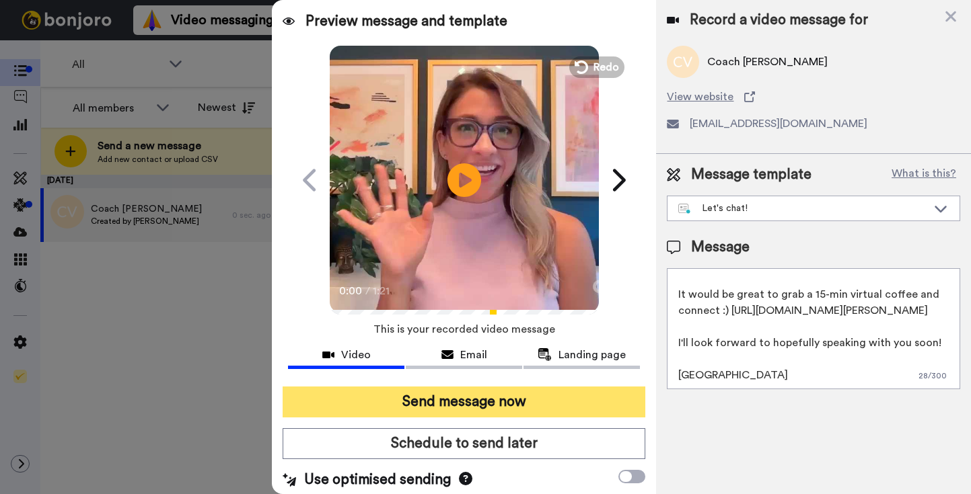
type textarea "Hi there! [PERSON_NAME] from Pause Breathwork and I absolutely love what you're…"
click at [519, 404] on button "Send message now" at bounding box center [464, 402] width 363 height 31
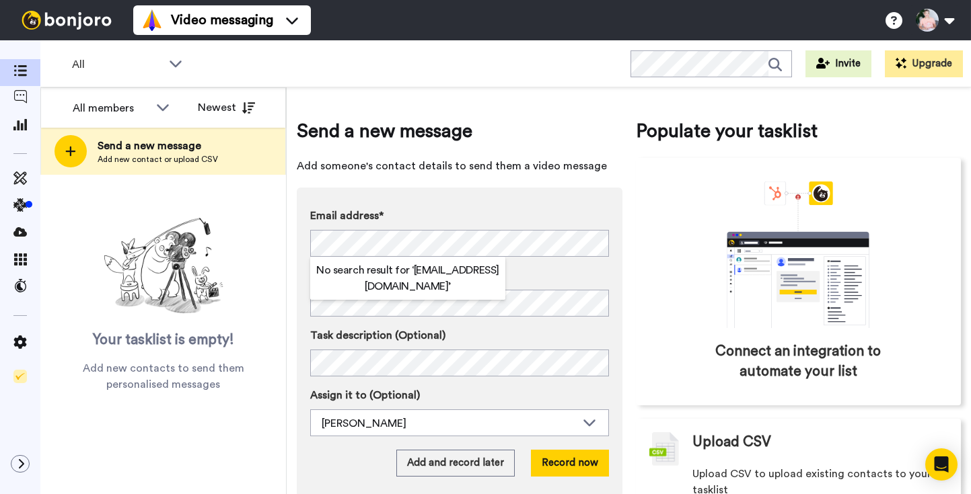
click at [548, 184] on div "Send a new message Add someone's contact details to send them a video message E…" at bounding box center [460, 315] width 326 height 394
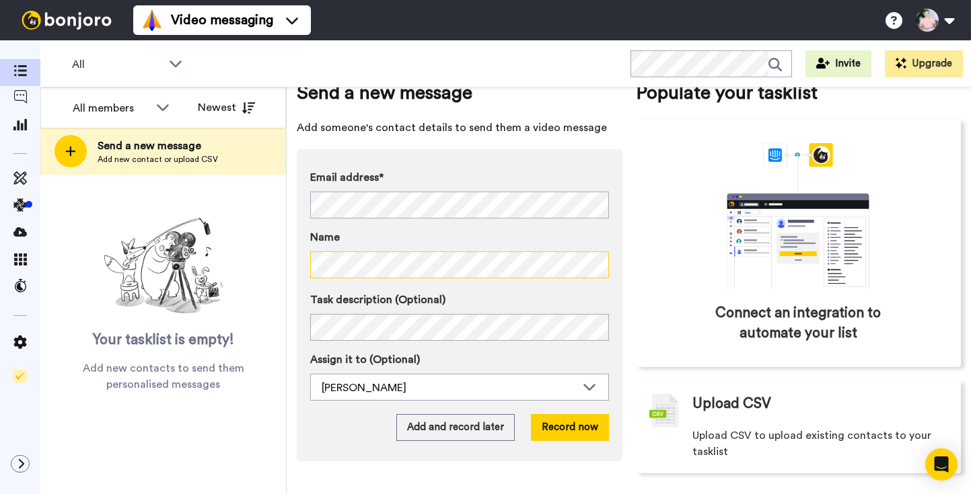
scroll to position [42, 0]
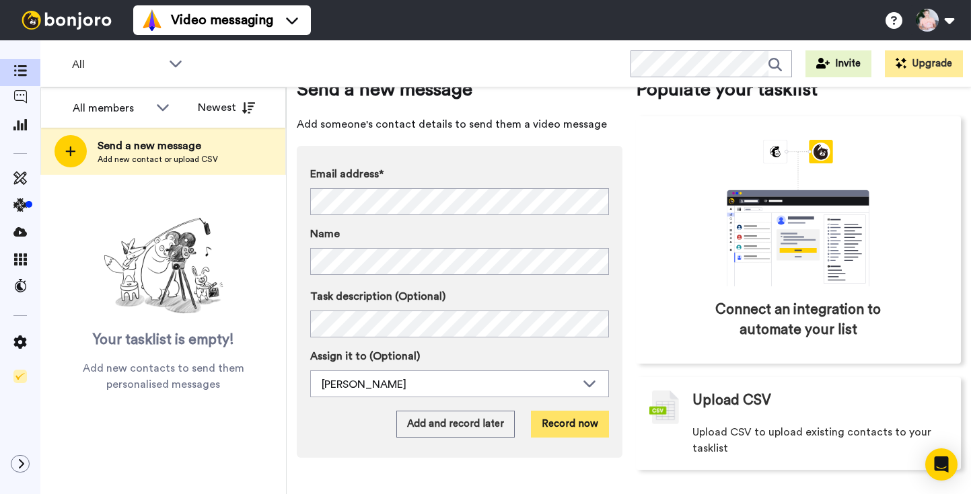
click at [578, 431] on button "Record now" at bounding box center [570, 424] width 78 height 27
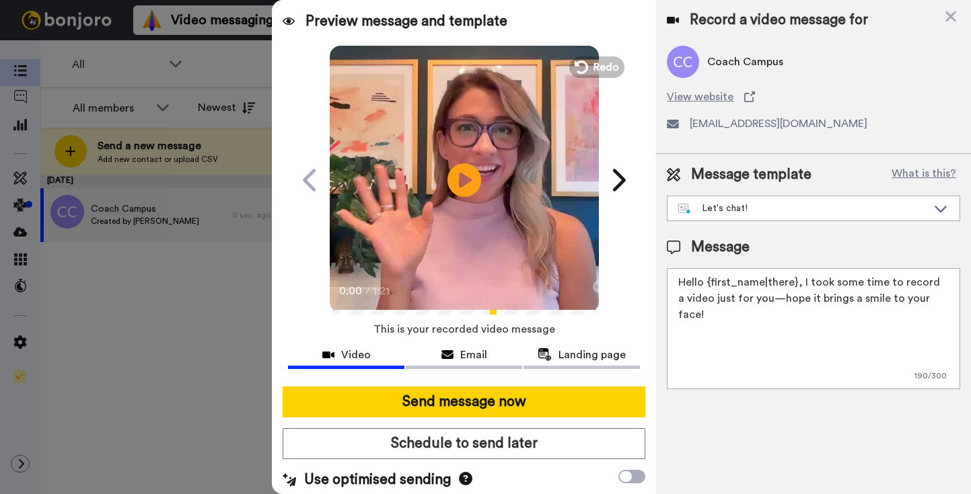
click at [743, 299] on textarea "Hello {first_name|there}, I took some time to record a video just for you—hope …" at bounding box center [813, 328] width 293 height 121
paste textarea "i there! [PERSON_NAME] from Pause Breathwork and I absolutely love what you're …"
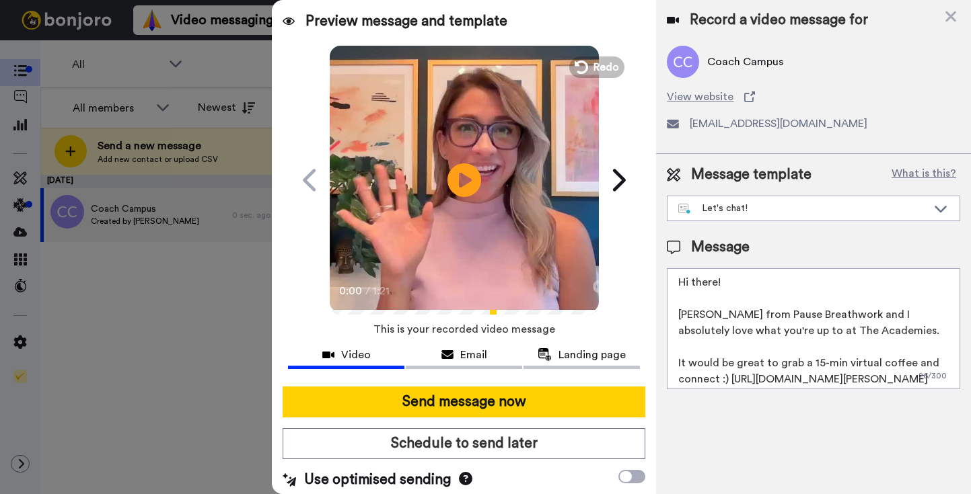
drag, startPoint x: 866, startPoint y: 333, endPoint x: 779, endPoint y: 328, distance: 87.0
click at [778, 328] on textarea "Hi there! [PERSON_NAME] from Pause Breathwork and I absolutely love what you're…" at bounding box center [813, 328] width 293 height 121
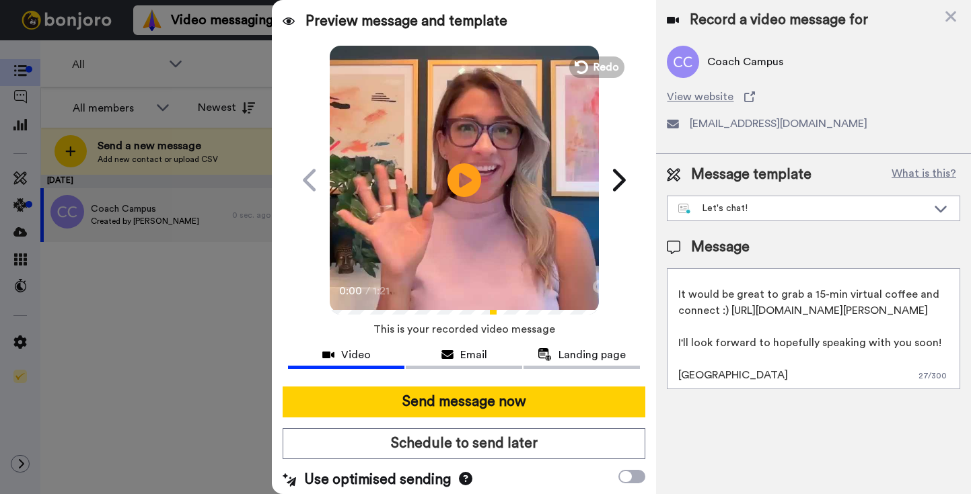
scroll to position [101, 0]
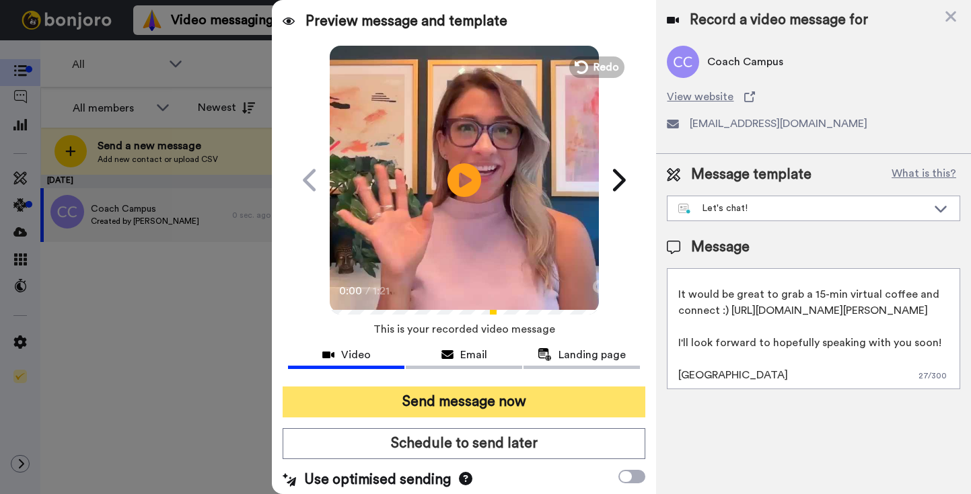
type textarea "Hi there! Leanne from Pause Breathwork and I absolutely love what you're up to …"
click at [519, 406] on button "Send message now" at bounding box center [464, 402] width 363 height 31
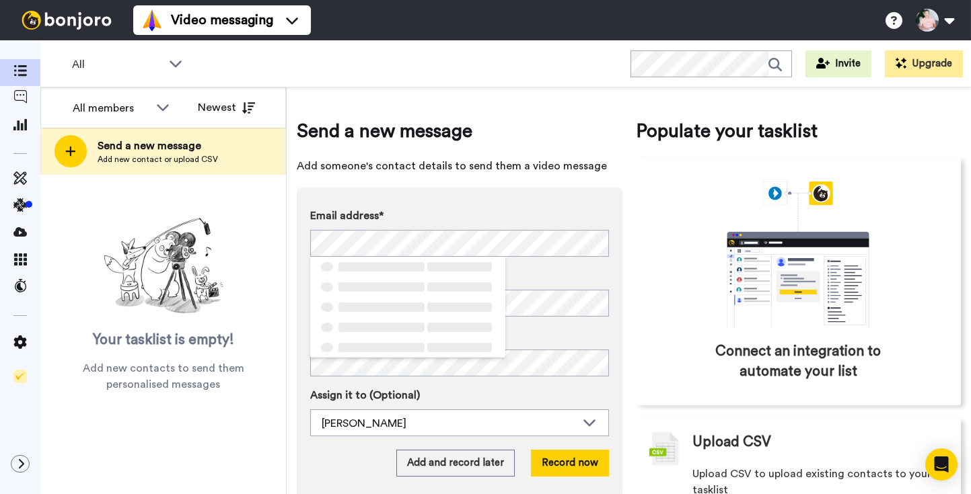
click at [524, 159] on span "Add someone's contact details to send them a video message" at bounding box center [460, 166] width 326 height 16
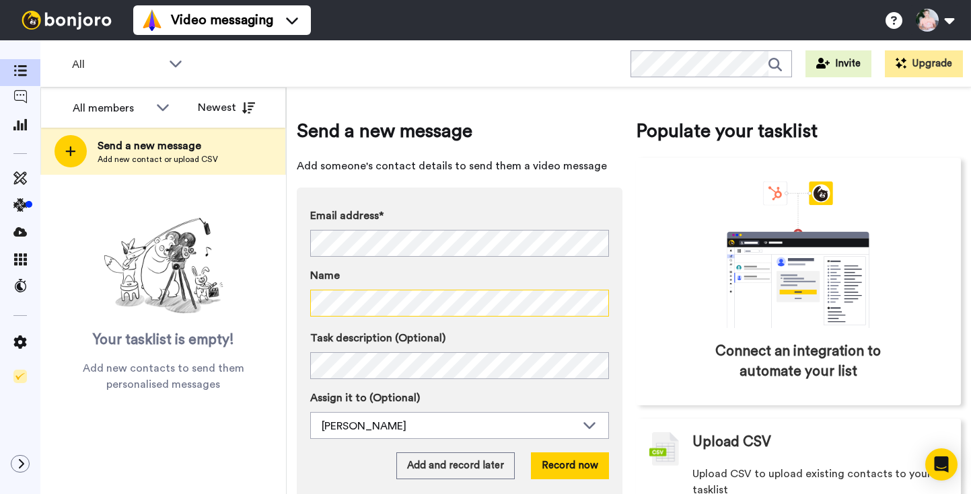
scroll to position [42, 0]
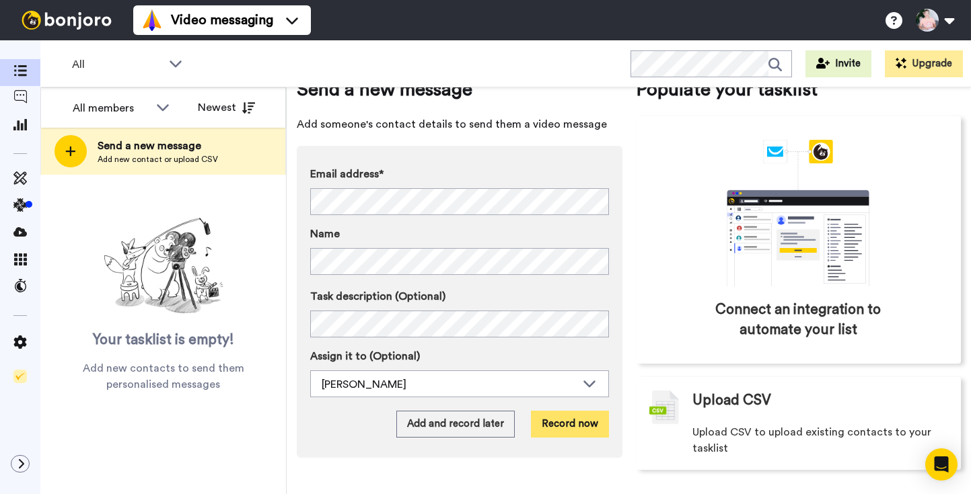
click at [571, 426] on button "Record now" at bounding box center [570, 424] width 78 height 27
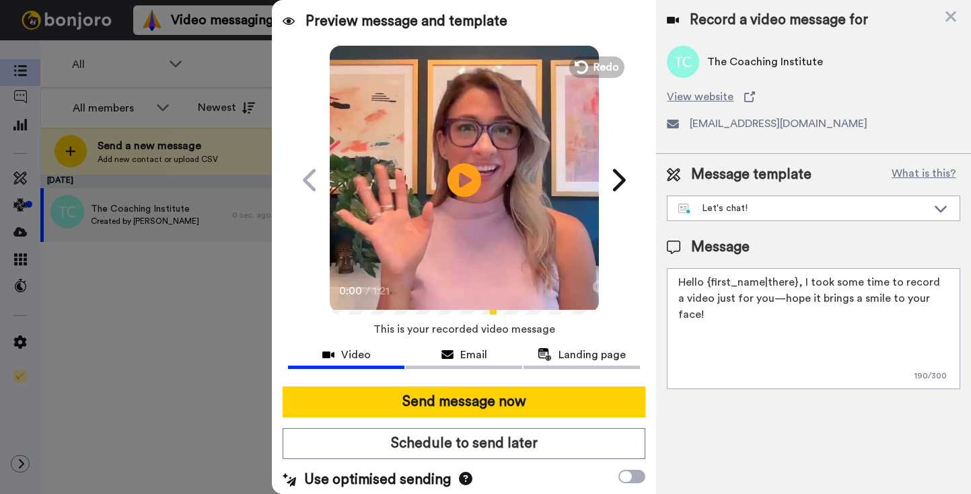
click at [762, 299] on textarea "Hello {first_name|there}, I took some time to record a video just for you—hope …" at bounding box center [813, 328] width 293 height 121
paste textarea "i there! [PERSON_NAME] from Pause Breathwork and I absolutely love what you're …"
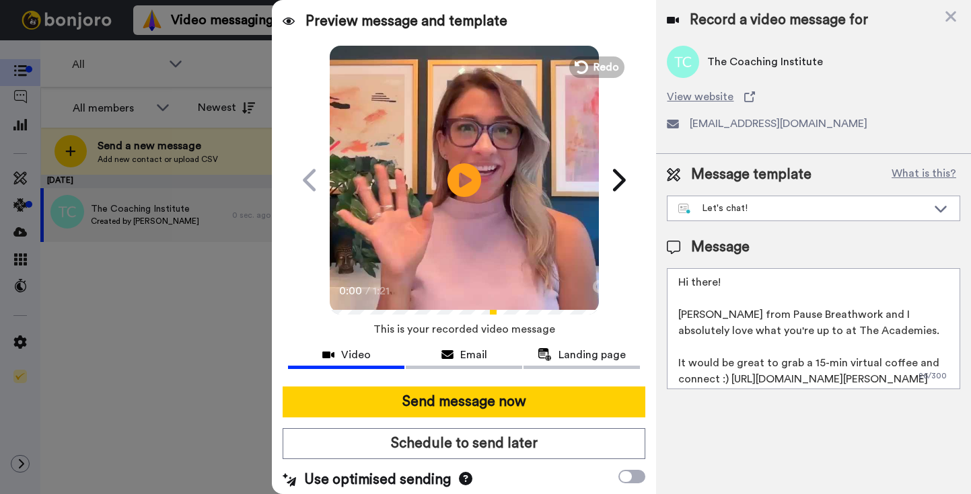
drag, startPoint x: 860, startPoint y: 332, endPoint x: 798, endPoint y: 332, distance: 61.9
click at [798, 332] on textarea "Hi there! [PERSON_NAME] from Pause Breathwork and I absolutely love what you're…" at bounding box center [813, 328] width 293 height 121
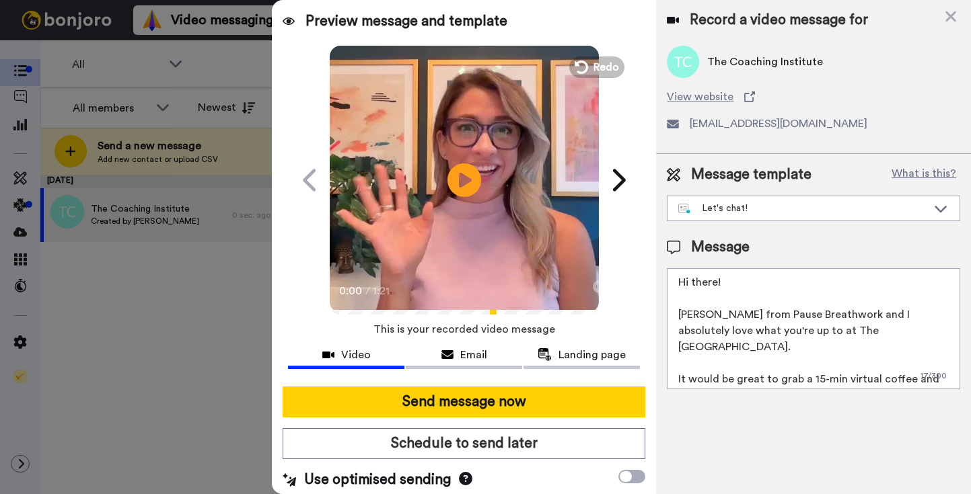
scroll to position [101, 0]
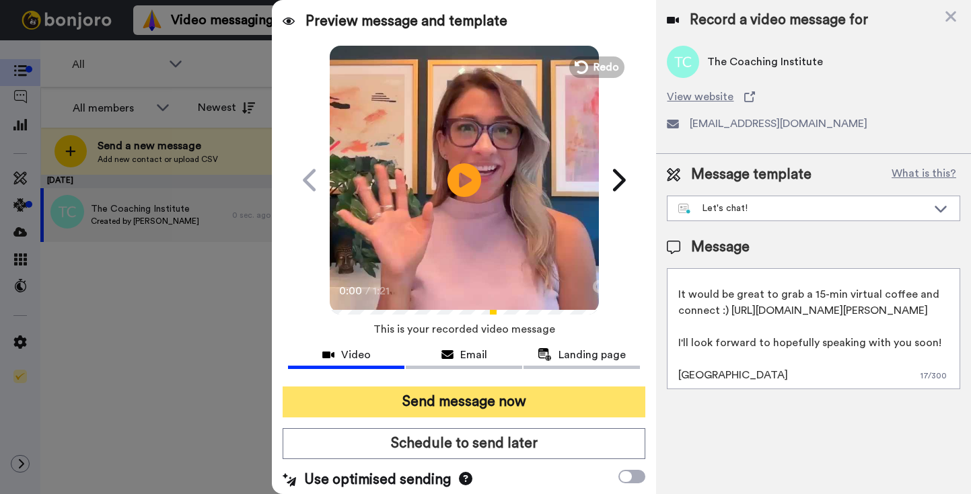
type textarea "Hi there! Leanne from Pause Breathwork and I absolutely love what you're up to …"
click at [529, 410] on button "Send message now" at bounding box center [464, 402] width 363 height 31
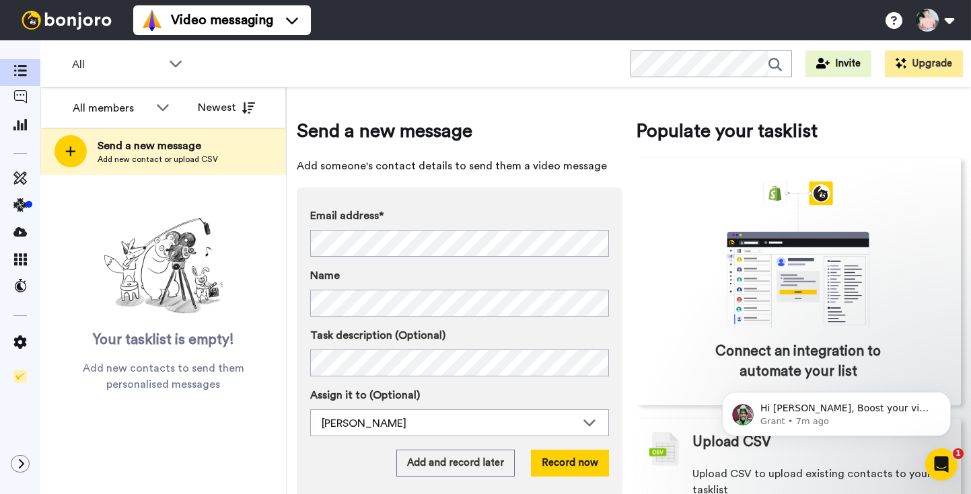
click at [510, 196] on div "Email address* No search result for ‘ [EMAIL_ADDRESS][DOMAIN_NAME] ’ Name Task …" at bounding box center [460, 342] width 326 height 309
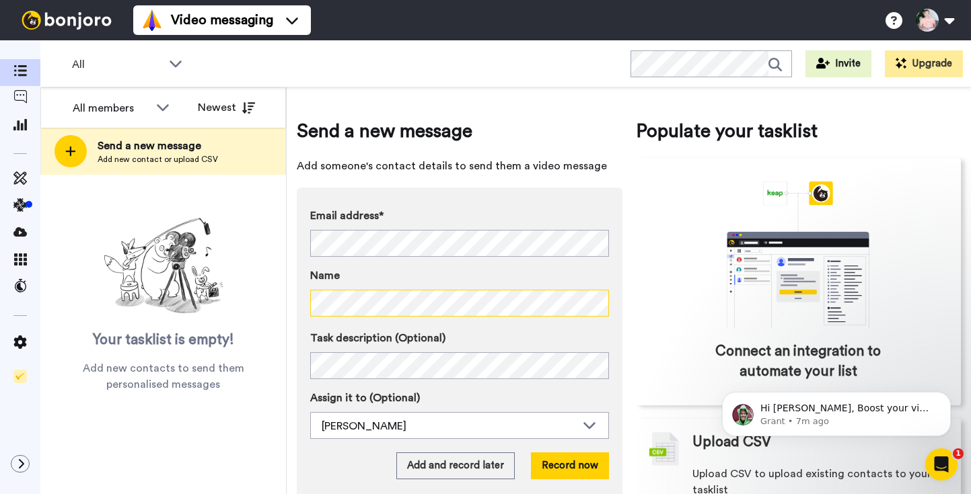
scroll to position [42, 0]
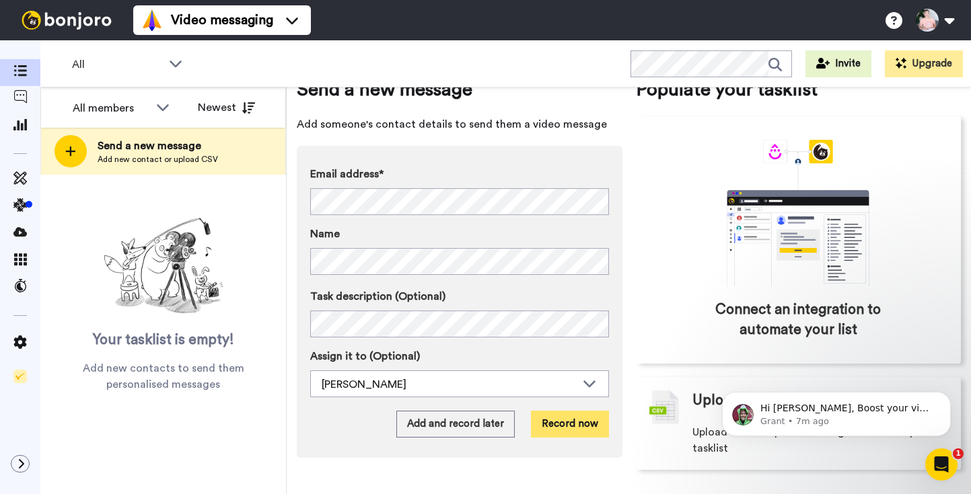
click at [568, 426] on button "Record now" at bounding box center [570, 424] width 78 height 27
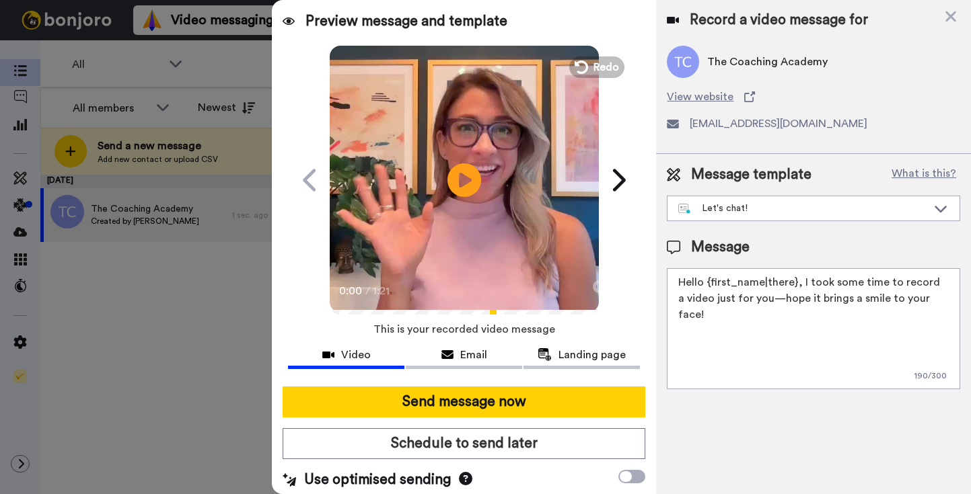
click at [784, 281] on textarea "Hello {first_name|there}, I took some time to record a video just for you—hope …" at bounding box center [813, 328] width 293 height 121
paste textarea "i there! [PERSON_NAME] from Pause Breathwork and I absolutely love what you're …"
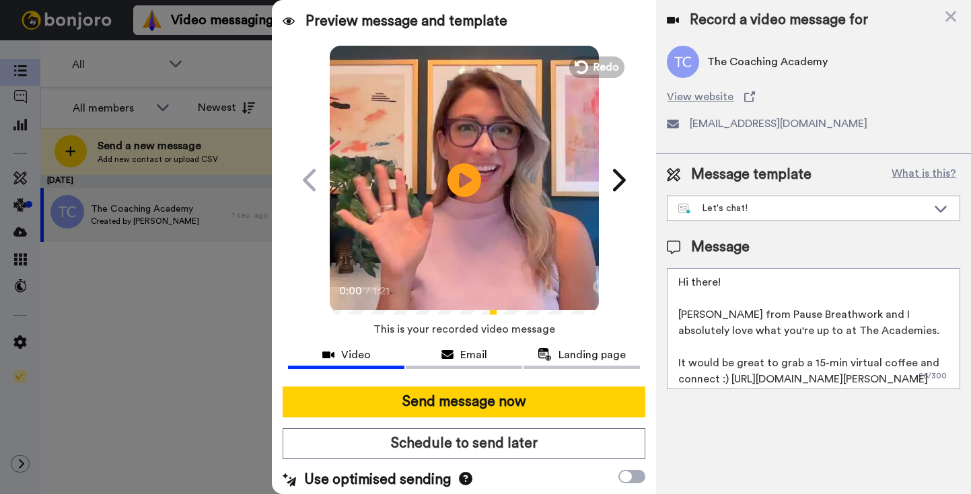
drag, startPoint x: 865, startPoint y: 334, endPoint x: 800, endPoint y: 331, distance: 65.3
click at [799, 332] on textarea "Hi there! [PERSON_NAME] from Pause Breathwork and I absolutely love what you're…" at bounding box center [813, 328] width 293 height 121
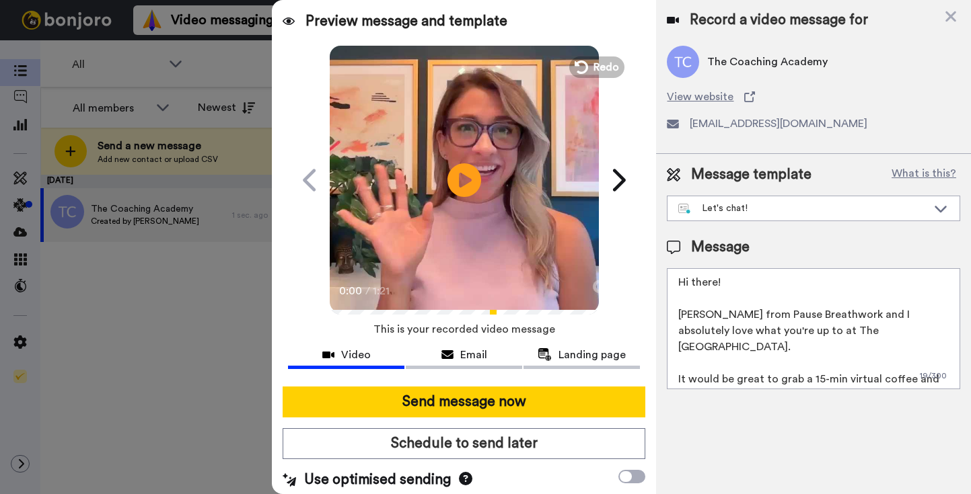
scroll to position [101, 0]
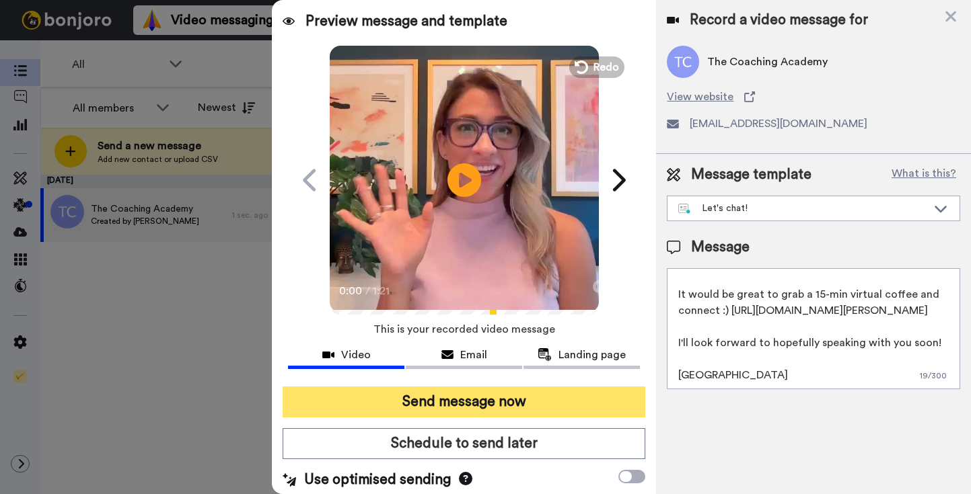
type textarea "Hi there! Leanne from Pause Breathwork and I absolutely love what you're up to …"
click at [540, 407] on button "Send message now" at bounding box center [464, 402] width 363 height 31
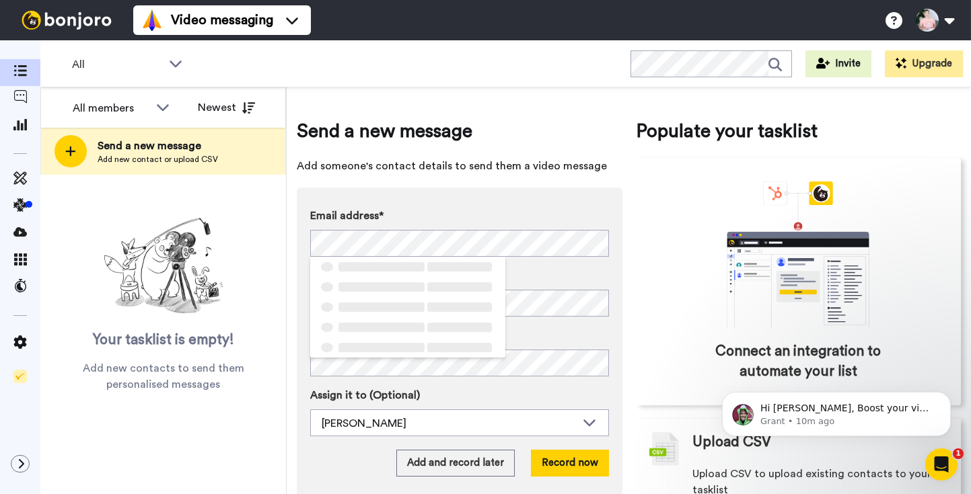
click at [457, 192] on div "Email address* ‌ ‌ ‌ ‌ ‌ ‌ ‌ ‌ ‌ ‌ ‌ ‌ ‌ ‌ ‌ Name Task description (Optional) A…" at bounding box center [460, 342] width 326 height 309
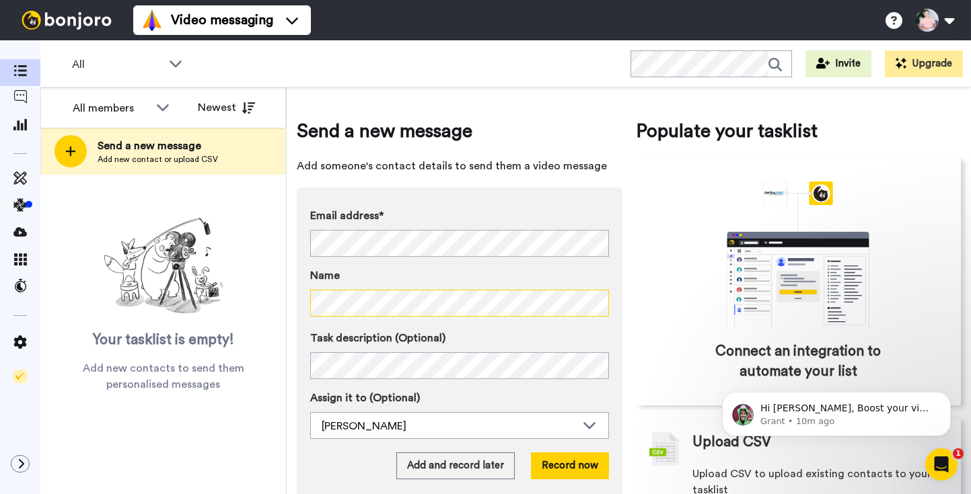
scroll to position [42, 0]
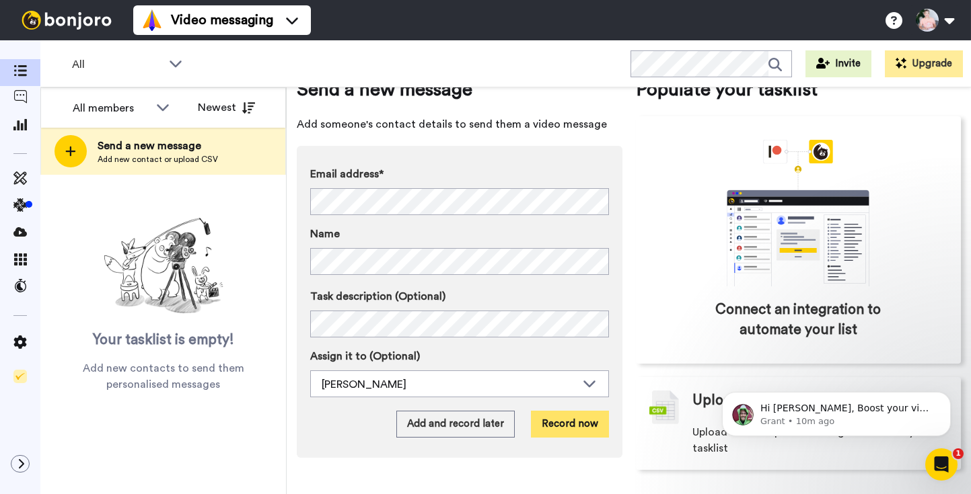
click at [586, 430] on button "Record now" at bounding box center [570, 424] width 78 height 27
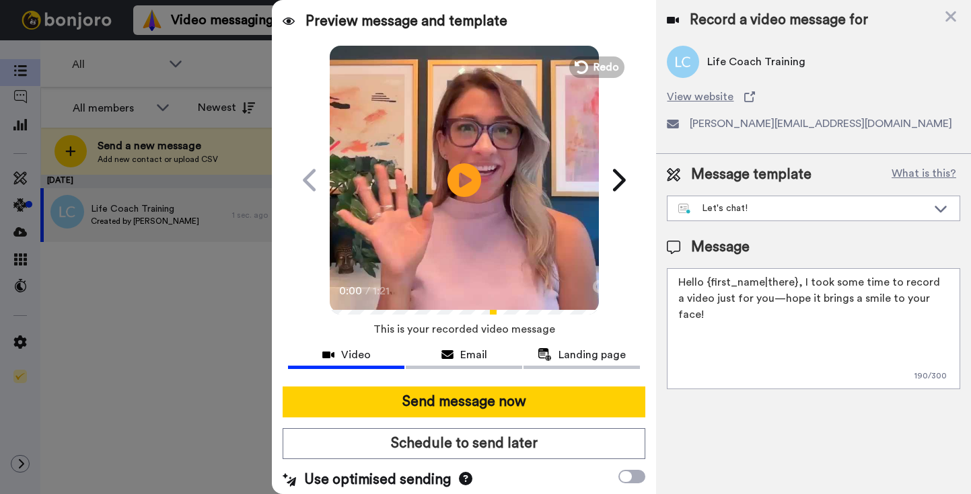
click at [742, 309] on textarea "Hello {first_name|there}, I took some time to record a video just for you—hope …" at bounding box center [813, 328] width 293 height 121
paste textarea "i there! [PERSON_NAME] from Pause Breathwork and I absolutely love what you're …"
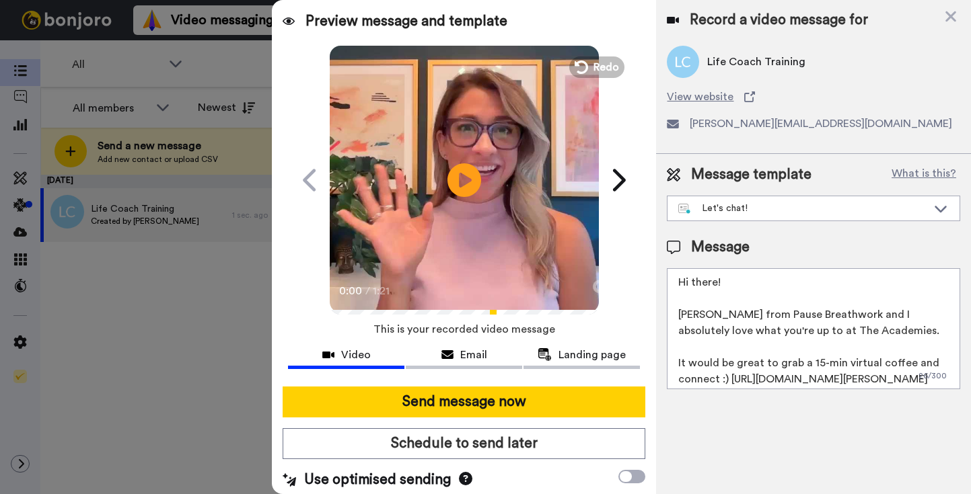
drag, startPoint x: 868, startPoint y: 336, endPoint x: 801, endPoint y: 333, distance: 66.7
click at [801, 333] on textarea "Hi there! [PERSON_NAME] from Pause Breathwork and I absolutely love what you're…" at bounding box center [813, 328] width 293 height 121
click at [709, 277] on textarea "Hi there! [PERSON_NAME] from Pause Breathwork and I absolutely love what you're…" at bounding box center [813, 328] width 293 height 121
drag, startPoint x: 728, startPoint y: 285, endPoint x: 692, endPoint y: 284, distance: 35.7
click at [692, 284] on textarea "Hi there! [PERSON_NAME] from Pause Breathwork and I absolutely love what you're…" at bounding box center [813, 328] width 293 height 121
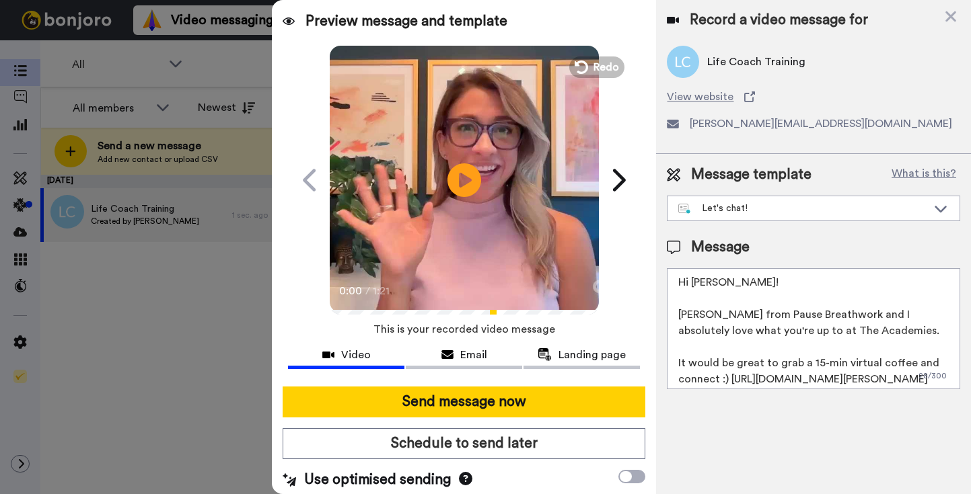
drag, startPoint x: 855, startPoint y: 334, endPoint x: 779, endPoint y: 334, distance: 76.0
click at [779, 334] on textarea "Hi Amy! Leanne from Pause Breathwork and I absolutely love what you're up to at…" at bounding box center [813, 328] width 293 height 121
drag, startPoint x: 821, startPoint y: 331, endPoint x: 776, endPoint y: 332, distance: 45.1
click at [776, 332] on textarea "Hi Amy! Leanne from Pause Breathwork and I absolutely love what you're up to at…" at bounding box center [813, 328] width 293 height 121
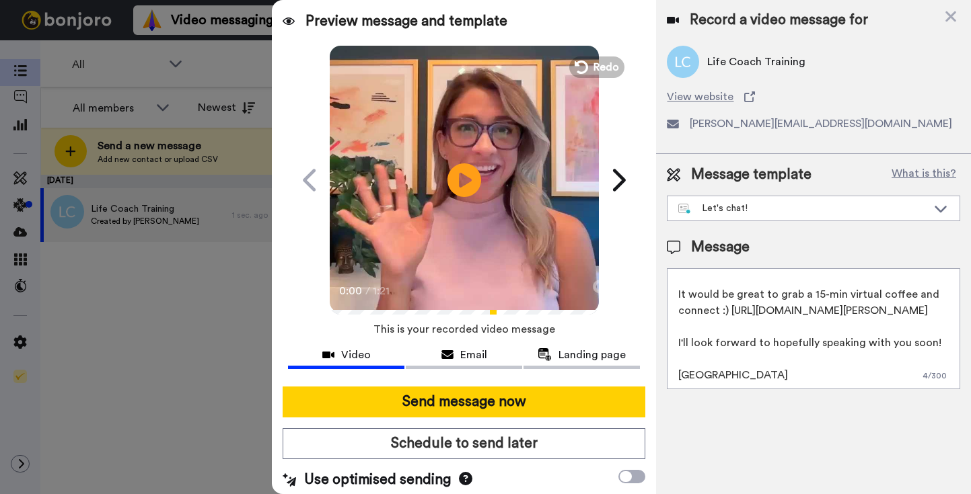
scroll to position [117, 0]
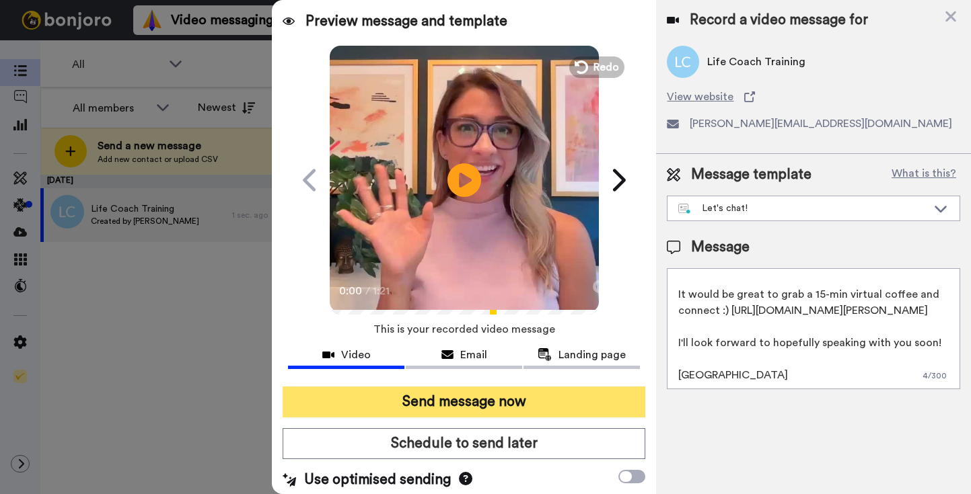
type textarea "Hi Amy! Leanne from Pause Breathwork and I absolutely love what you're up to at…"
click at [500, 403] on button "Send message now" at bounding box center [464, 402] width 363 height 31
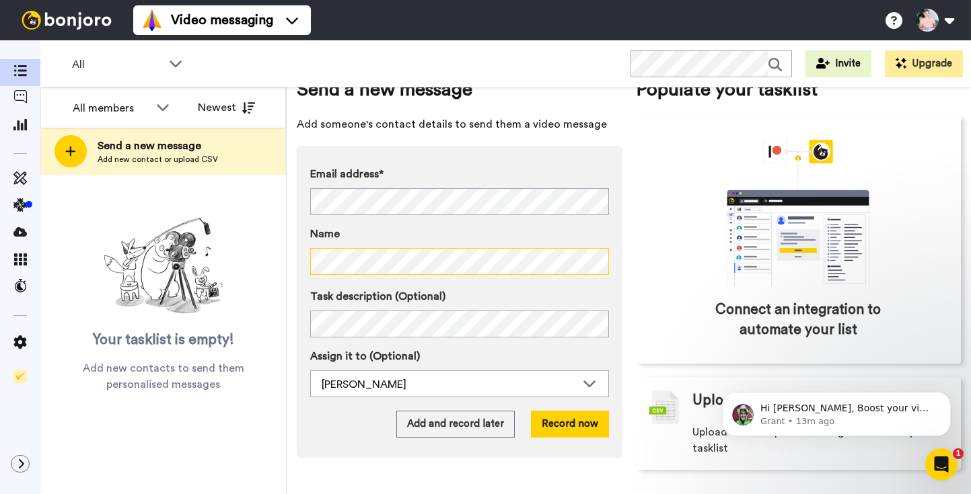
scroll to position [42, 0]
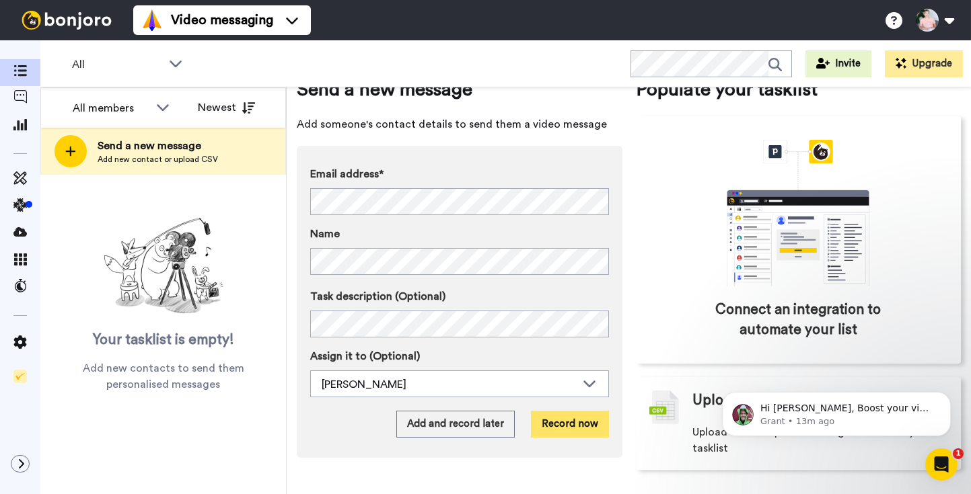
click at [585, 420] on button "Record now" at bounding box center [570, 424] width 78 height 27
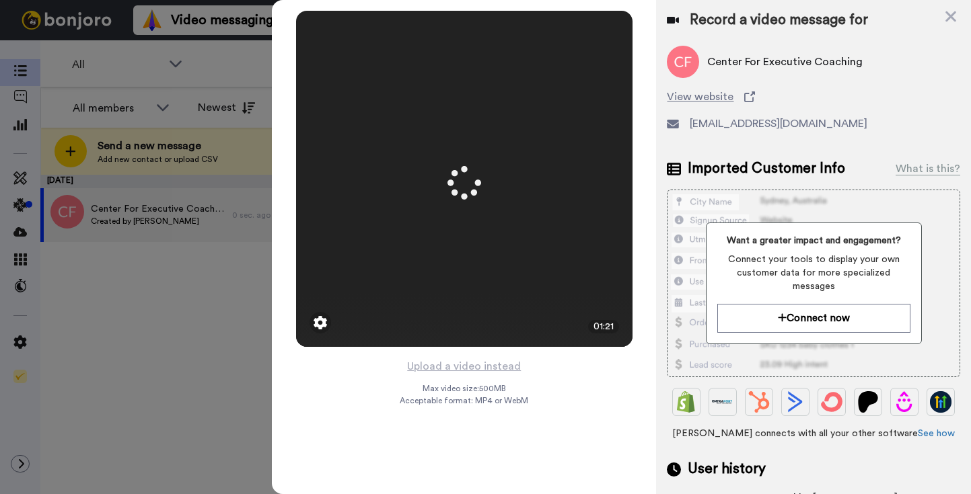
scroll to position [88, 0]
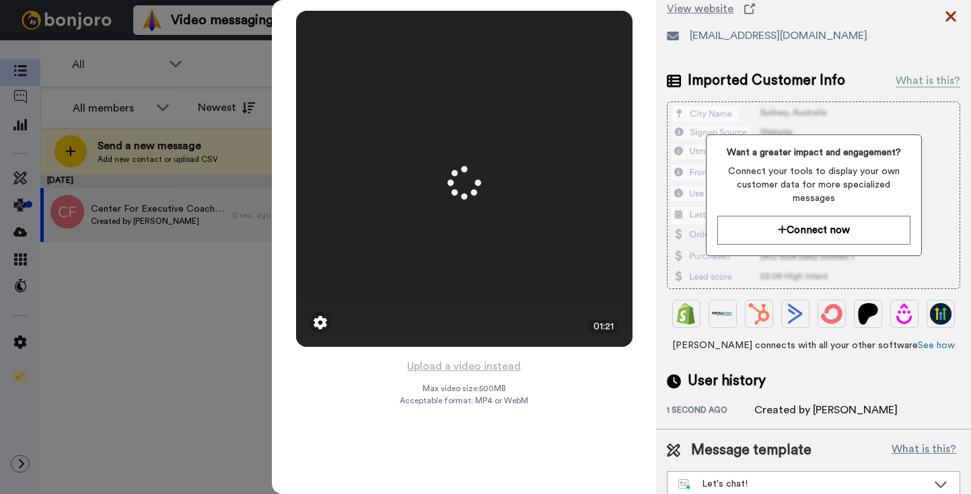
click at [954, 16] on icon at bounding box center [950, 16] width 13 height 17
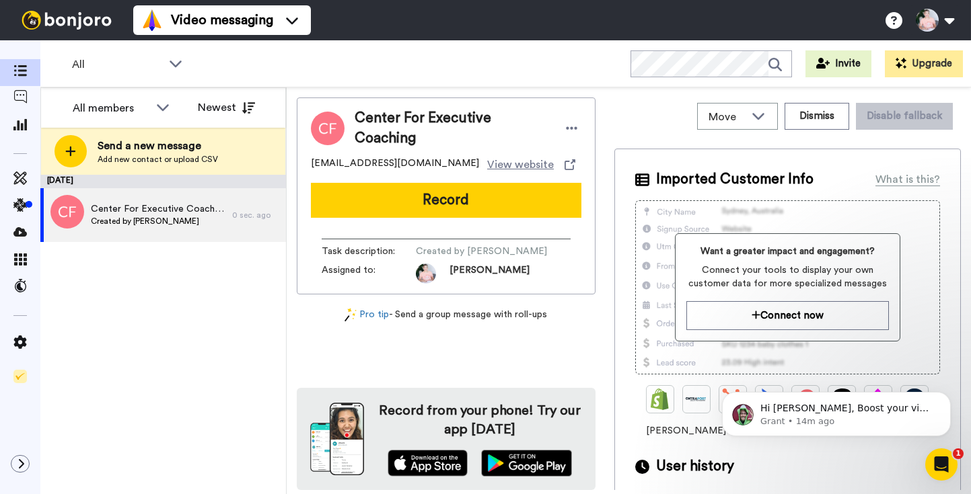
scroll to position [0, 0]
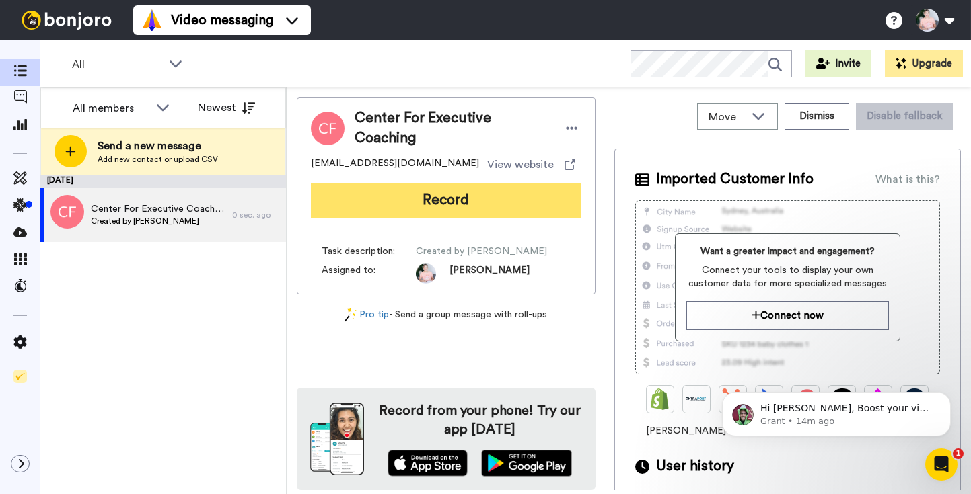
click at [459, 193] on button "Record" at bounding box center [446, 200] width 270 height 35
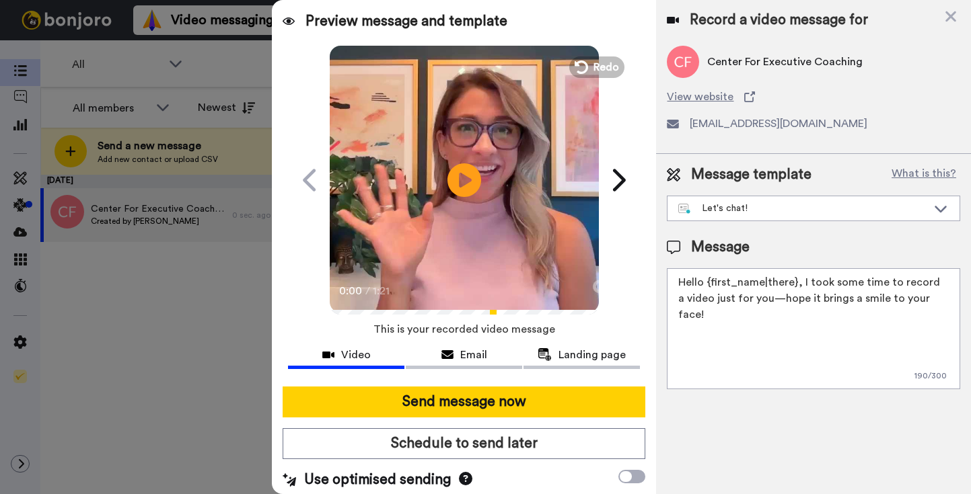
click at [758, 304] on textarea "Hello {first_name|there}, I took some time to record a video just for you—hope …" at bounding box center [813, 328] width 293 height 121
paste textarea "i there! [PERSON_NAME] from Pause Breathwork and I absolutely love what you're …"
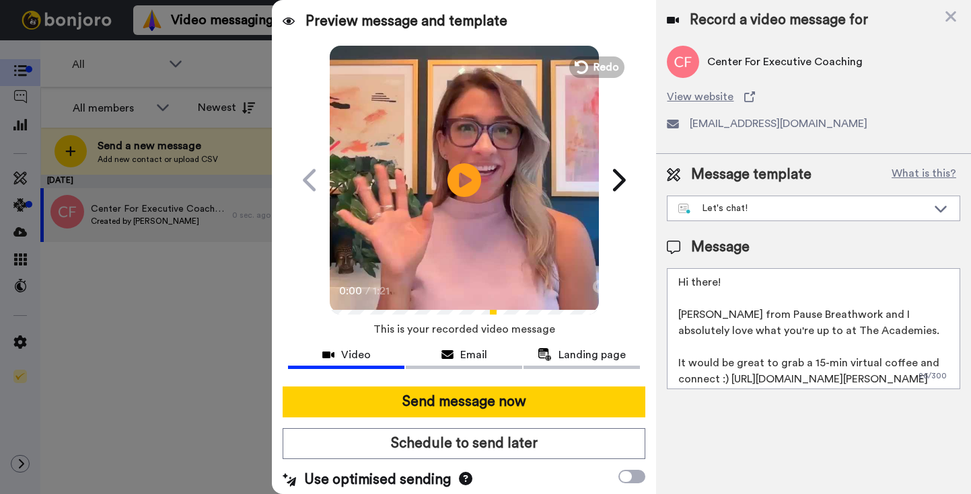
drag, startPoint x: 860, startPoint y: 330, endPoint x: 777, endPoint y: 324, distance: 83.0
click at [777, 324] on textarea "Hi there! [PERSON_NAME] from Pause Breathwork and I absolutely love what you're…" at bounding box center [813, 328] width 293 height 121
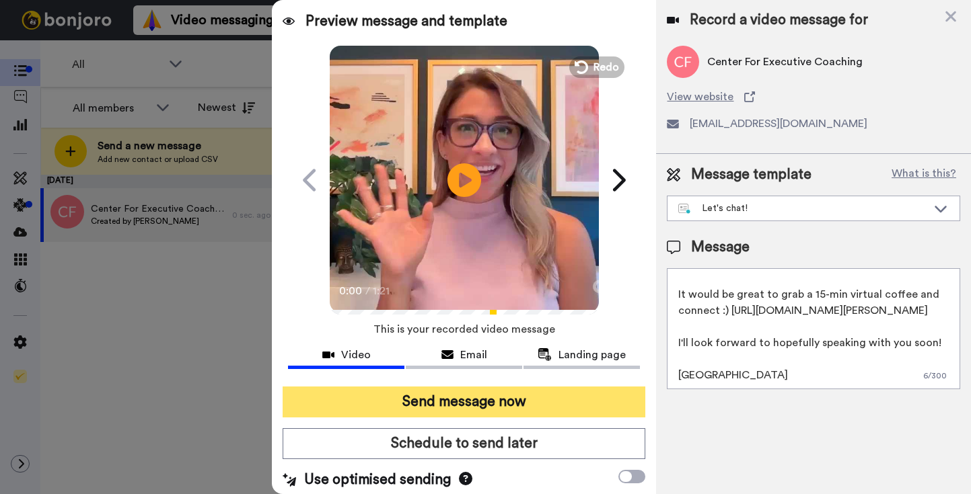
scroll to position [6, 0]
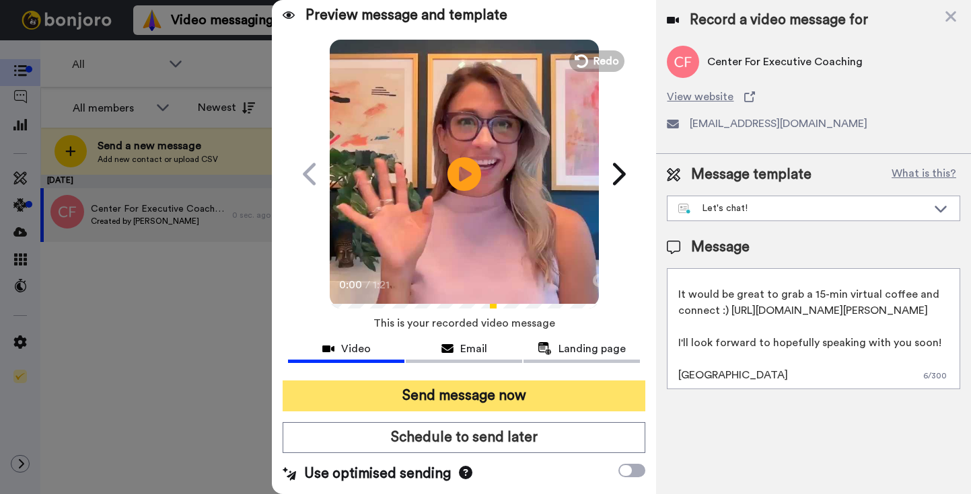
type textarea "Hi there! Leanne from Pause Breathwork and I absolutely love what you're up to …"
click at [496, 400] on button "Send message now" at bounding box center [464, 396] width 363 height 31
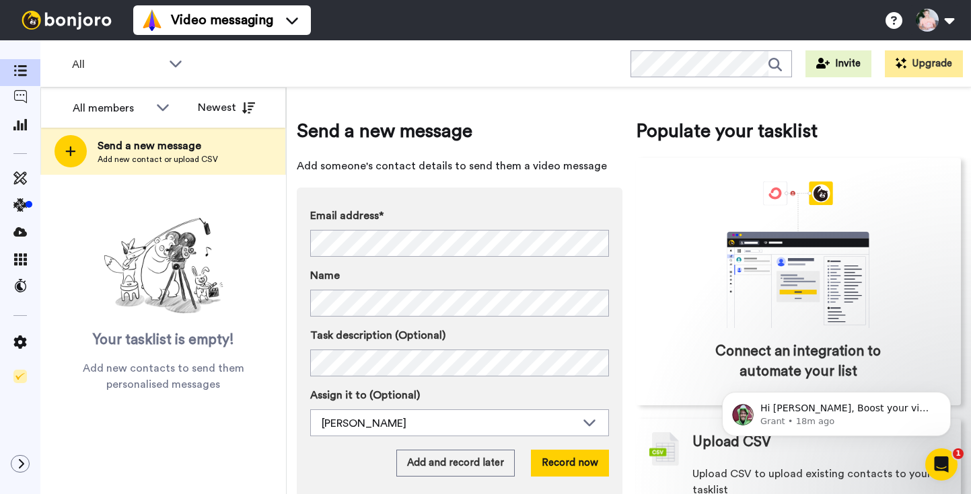
click at [478, 176] on div "Send a new message Add someone's contact details to send them a video message E…" at bounding box center [460, 315] width 326 height 394
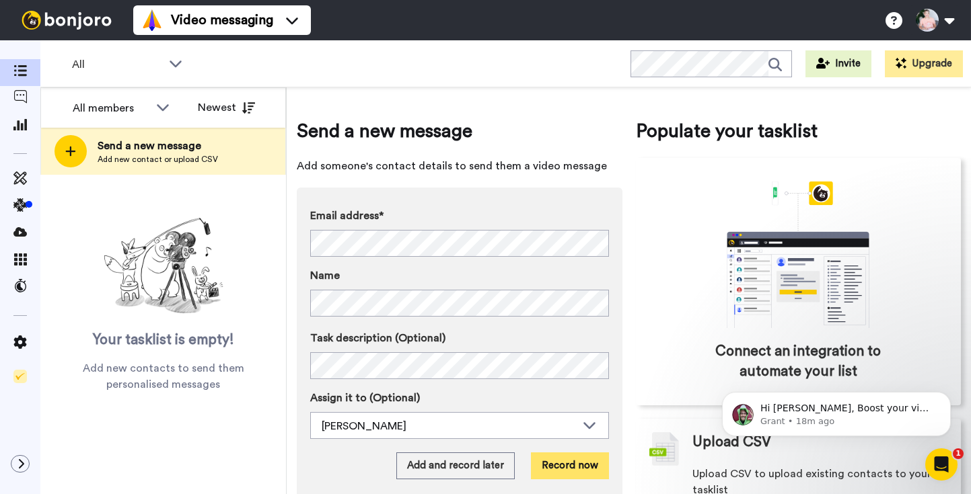
click at [581, 464] on button "Record now" at bounding box center [570, 466] width 78 height 27
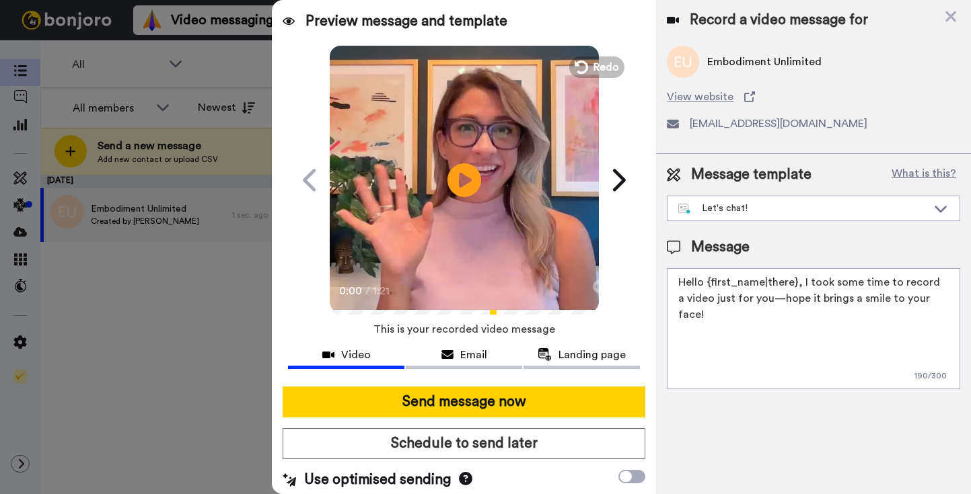
click at [768, 285] on textarea "Hello {first_name|there}, I took some time to record a video just for you—hope …" at bounding box center [813, 328] width 293 height 121
paste textarea "i there! Leanne from Pause Breathwork and I absolutely love what you're up to a…"
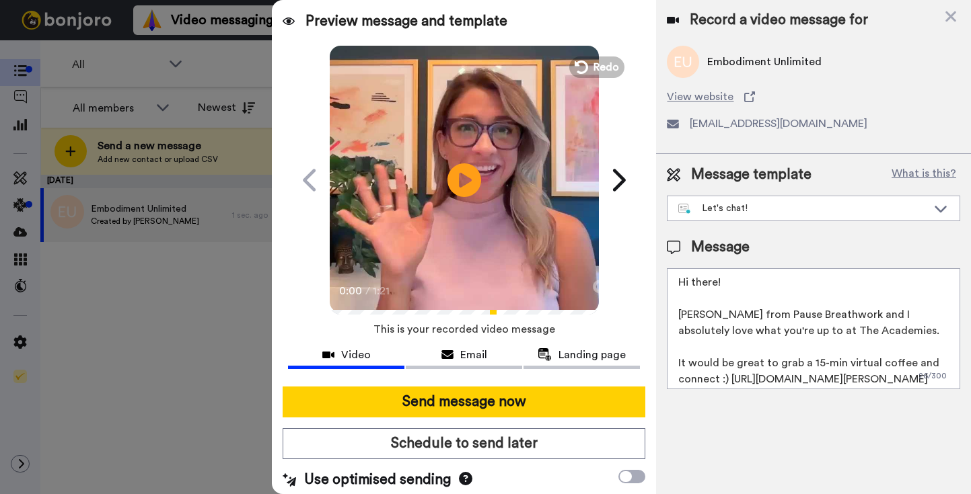
drag, startPoint x: 867, startPoint y: 334, endPoint x: 778, endPoint y: 330, distance: 88.9
click at [778, 332] on textarea "Hi there! Leanne from Pause Breathwork and I absolutely love what you're up to …" at bounding box center [813, 328] width 293 height 121
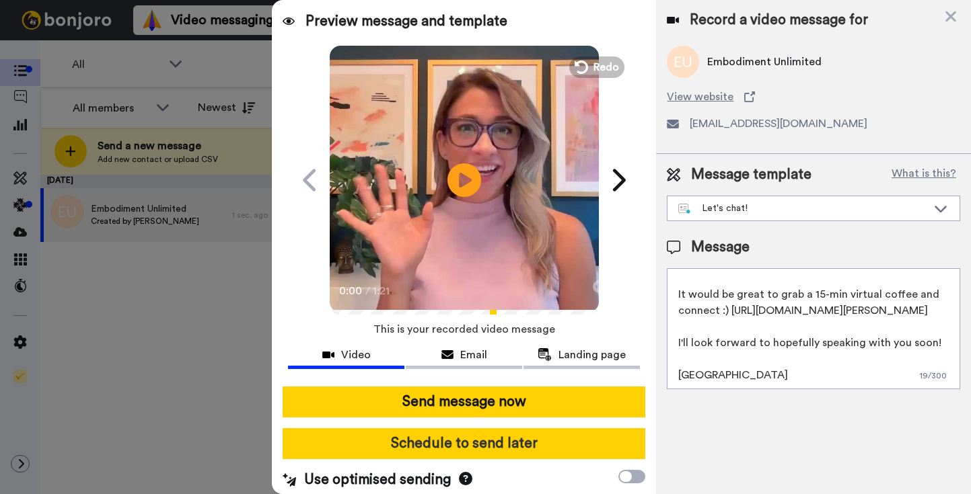
scroll to position [6, 0]
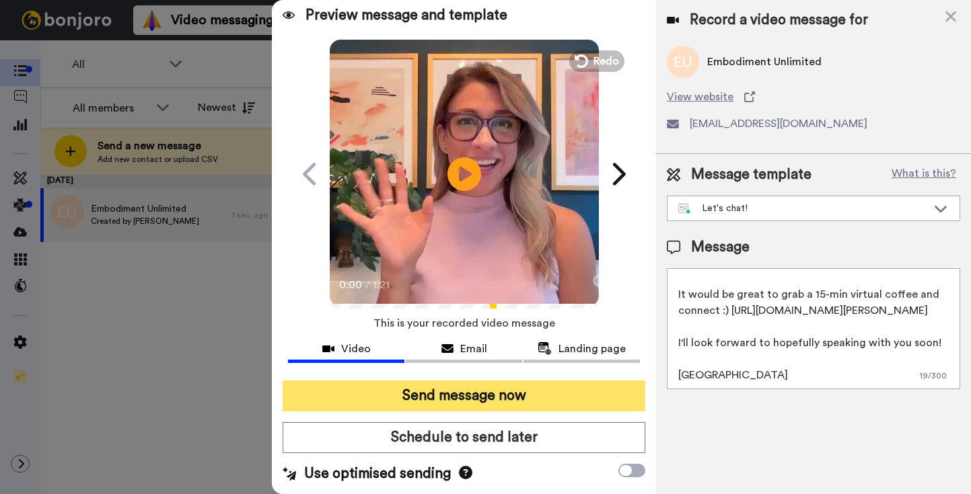
type textarea "Hi there! Leanne from Pause Breathwork and I absolutely love what you're up to …"
click at [490, 391] on button "Send message now" at bounding box center [464, 396] width 363 height 31
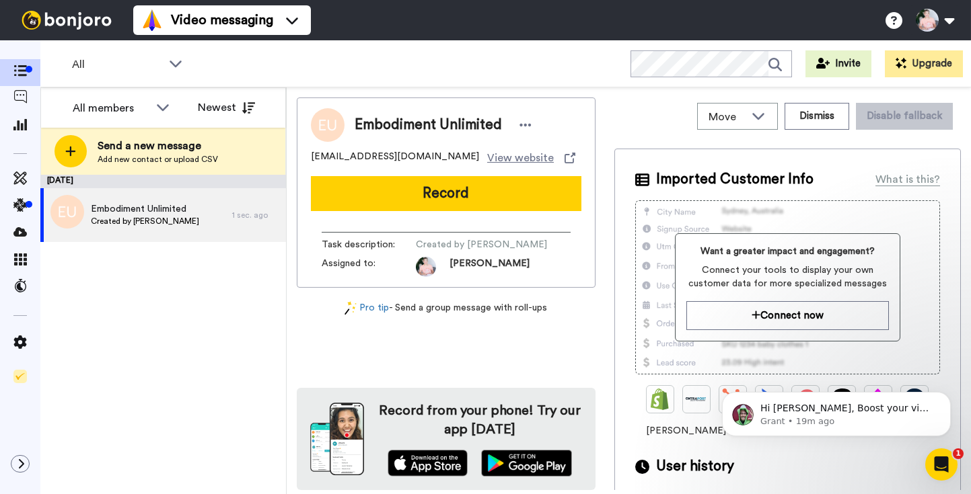
scroll to position [0, 0]
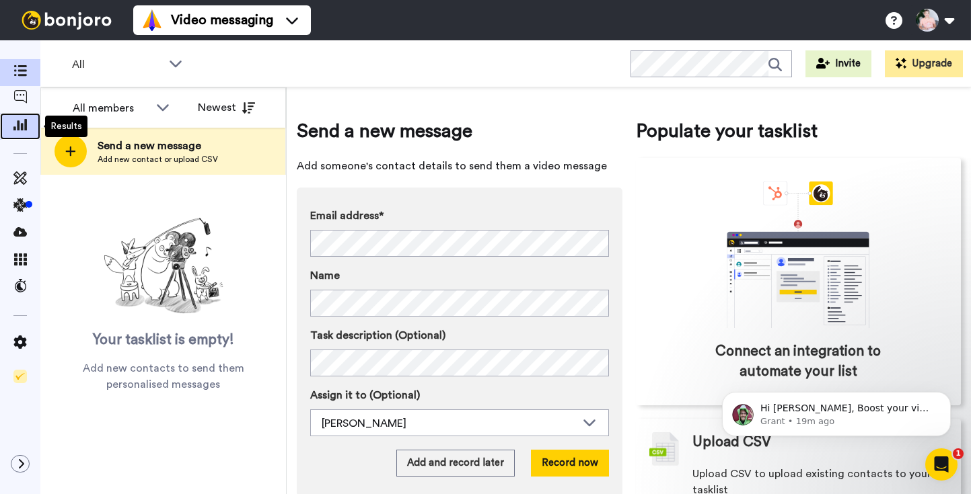
click at [22, 128] on icon at bounding box center [19, 124] width 13 height 12
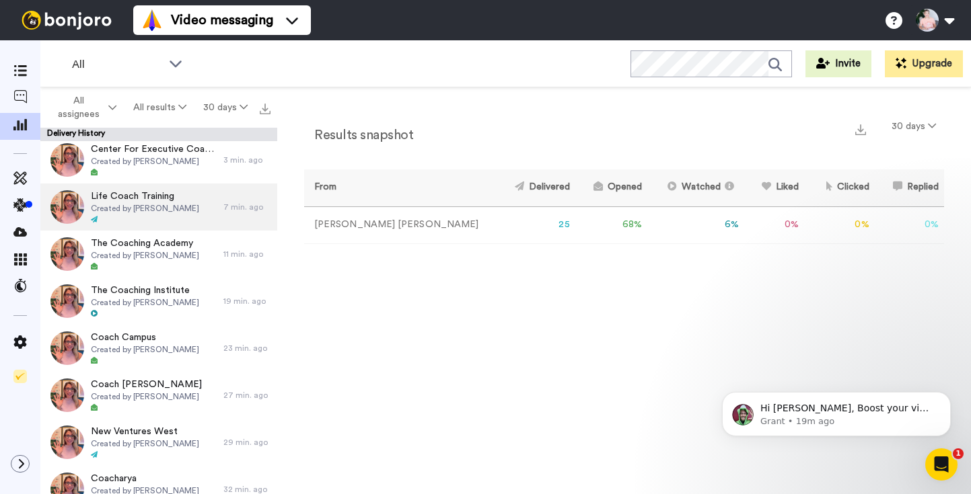
scroll to position [57, 0]
